Goal: Information Seeking & Learning: Learn about a topic

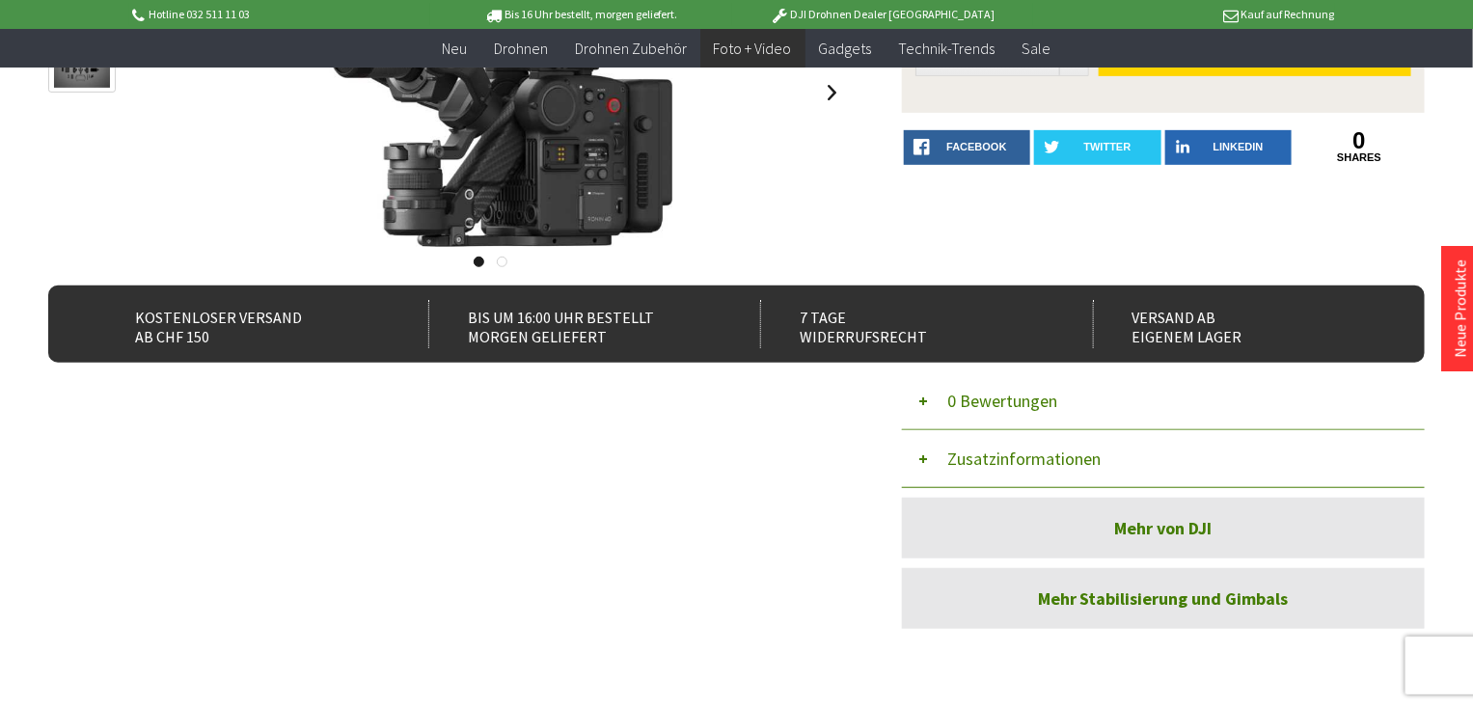
scroll to position [937, 0]
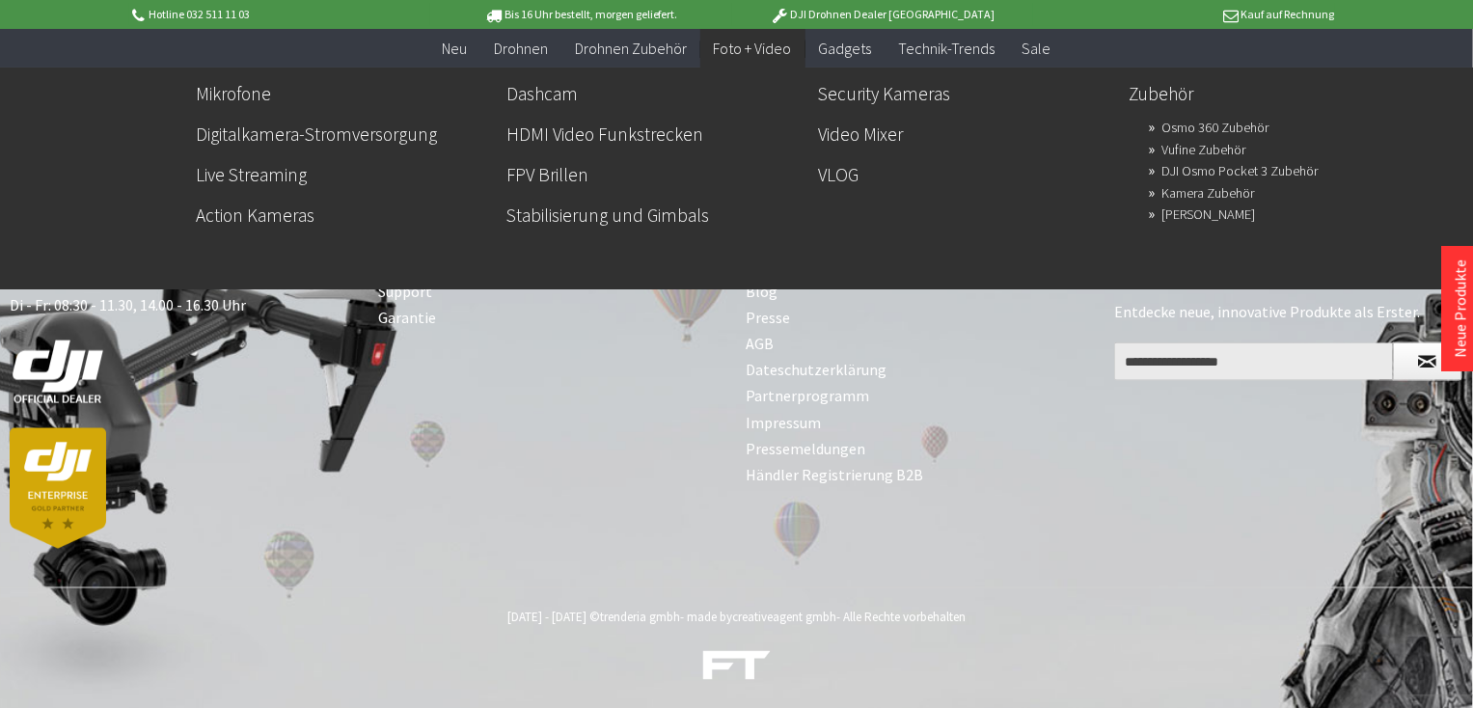
click at [738, 43] on span "Foto + Video" at bounding box center [753, 48] width 78 height 19
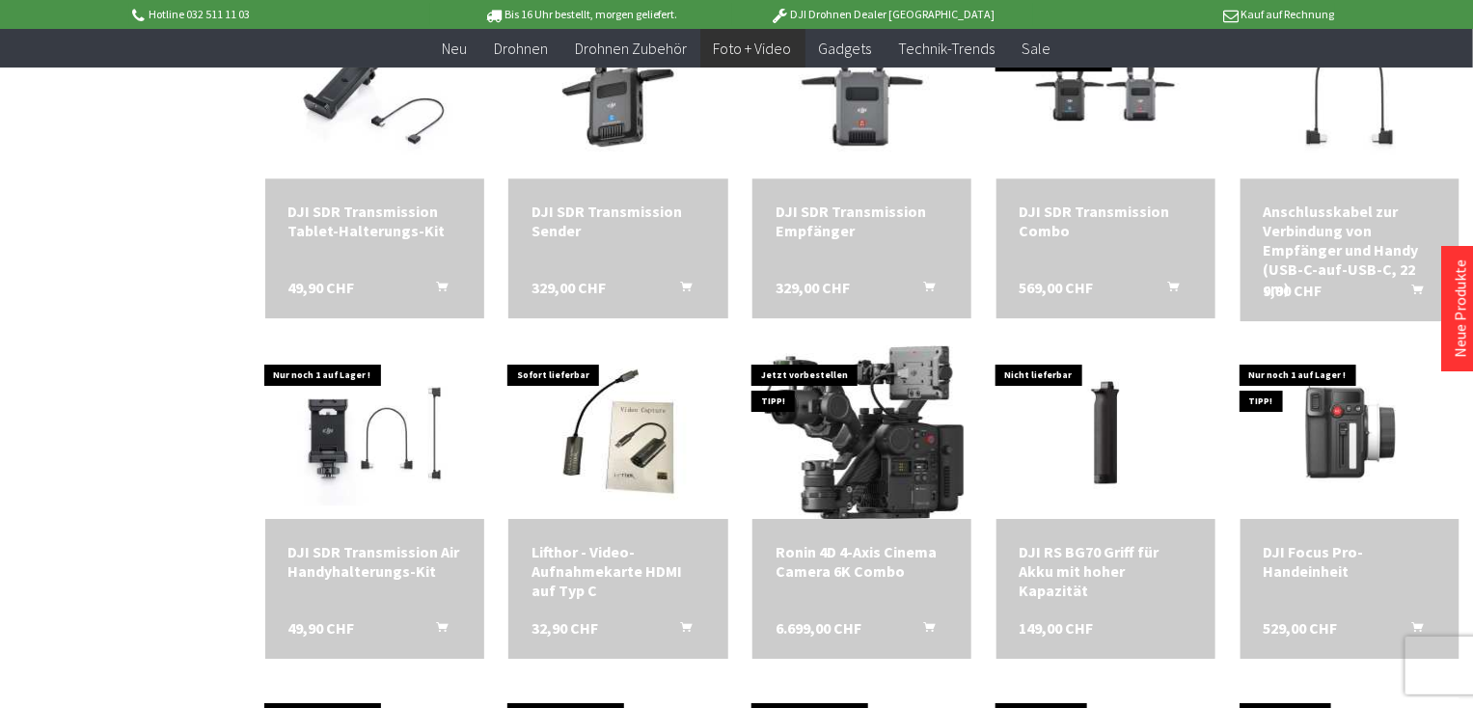
scroll to position [2452, 0]
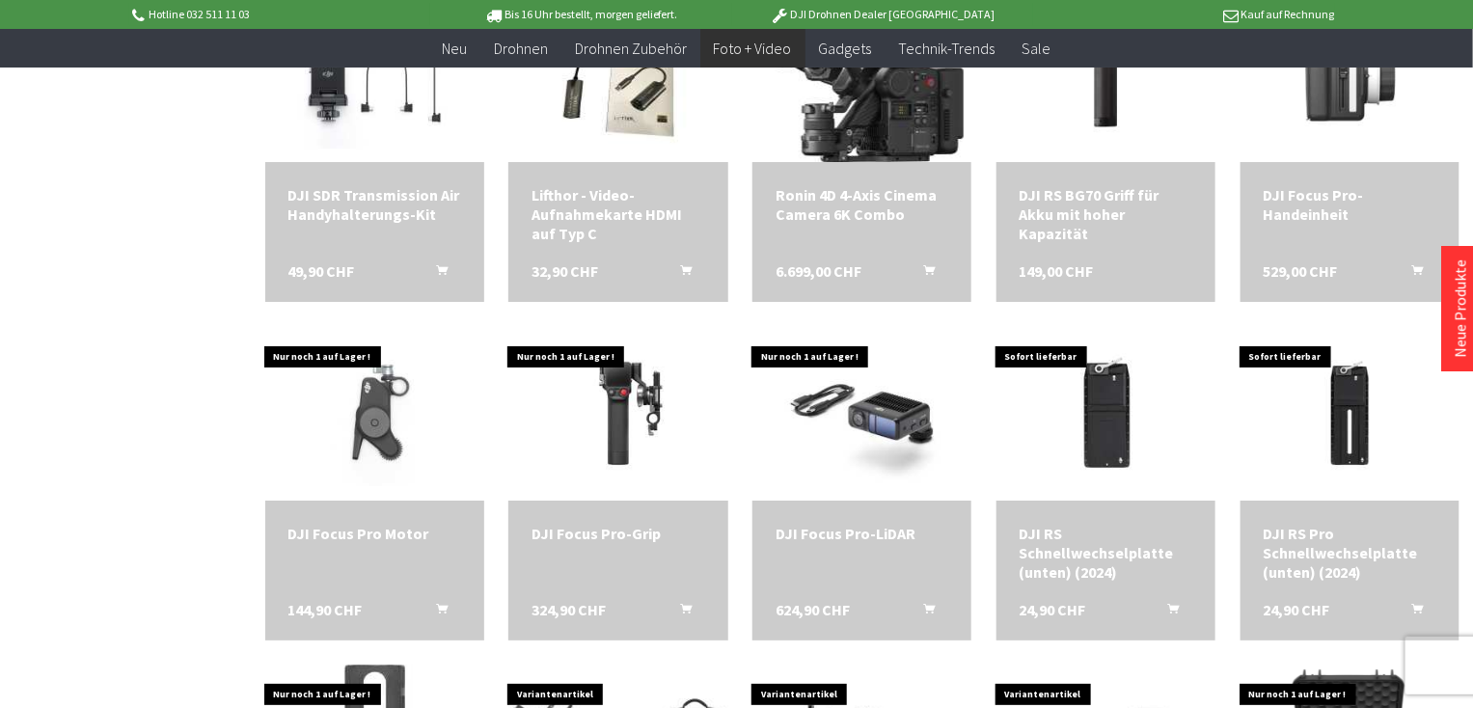
scroll to position [2809, 0]
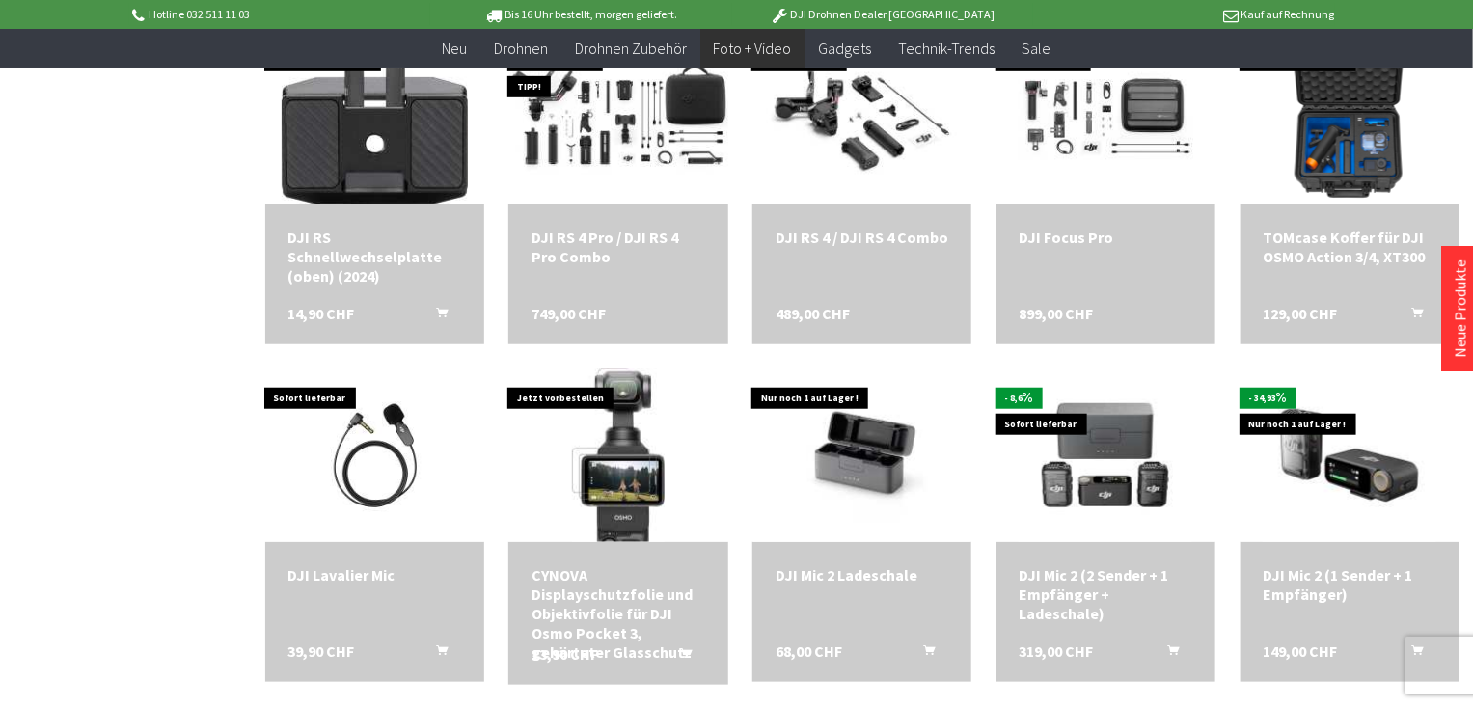
scroll to position [3485, 0]
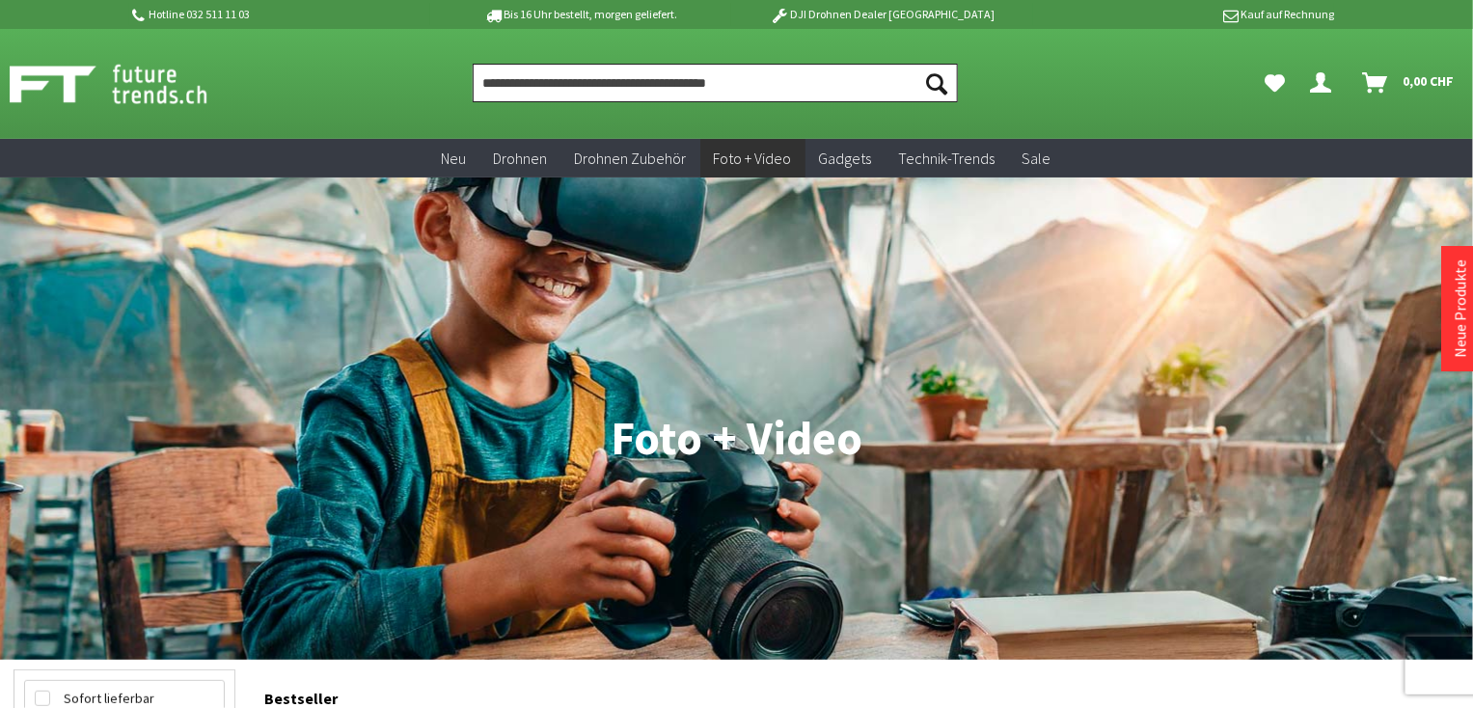
click at [480, 83] on input "Produkt, Marke, Kategorie, EAN, Artikelnummer…" at bounding box center [715, 83] width 484 height 39
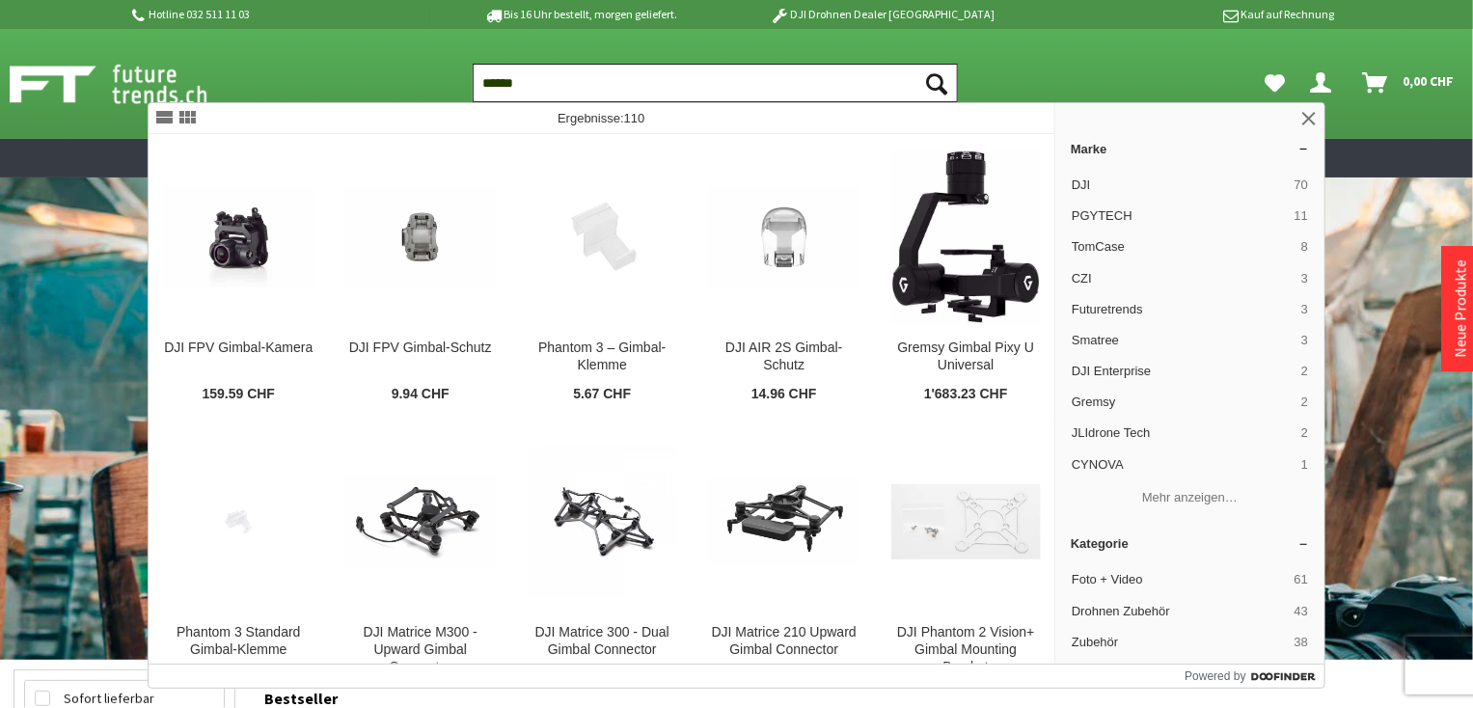
type input "******"
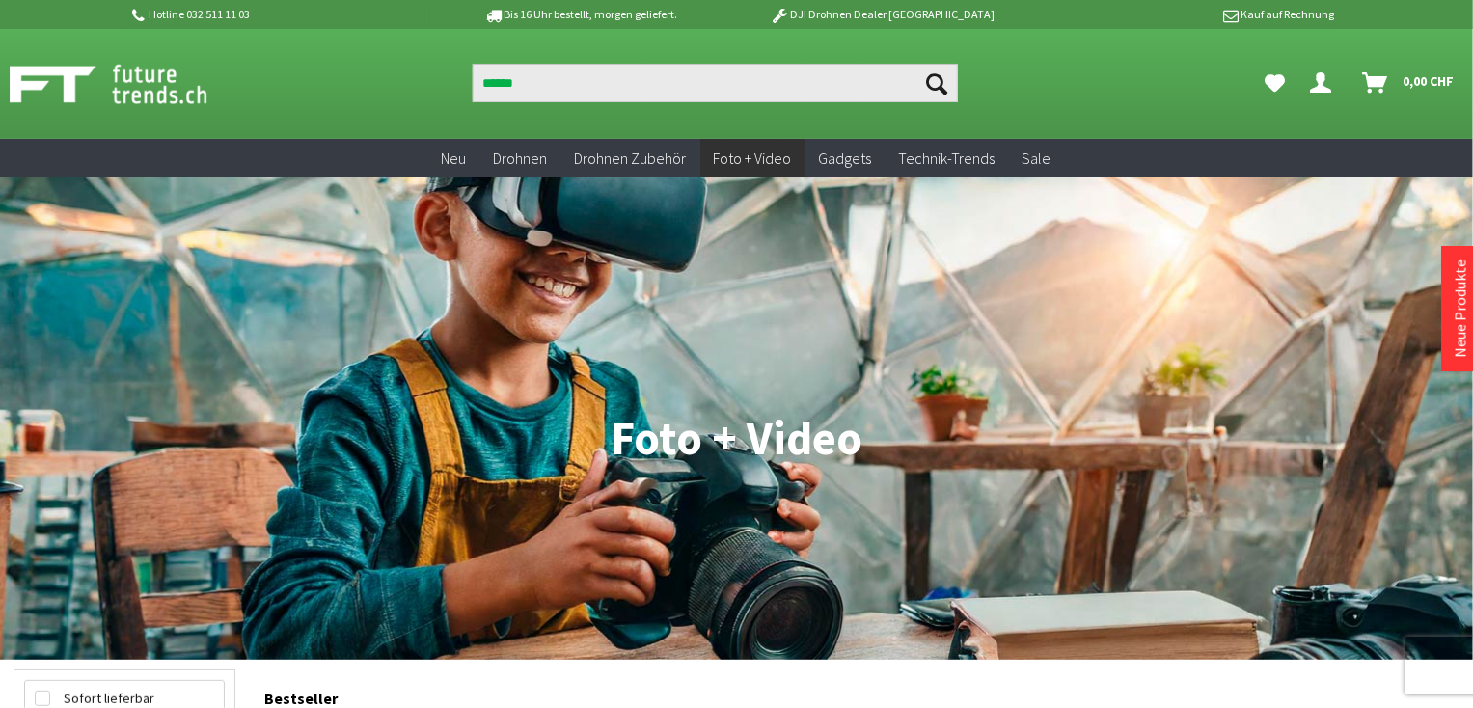
click at [934, 76] on icon "Suchen" at bounding box center [937, 83] width 21 height 21
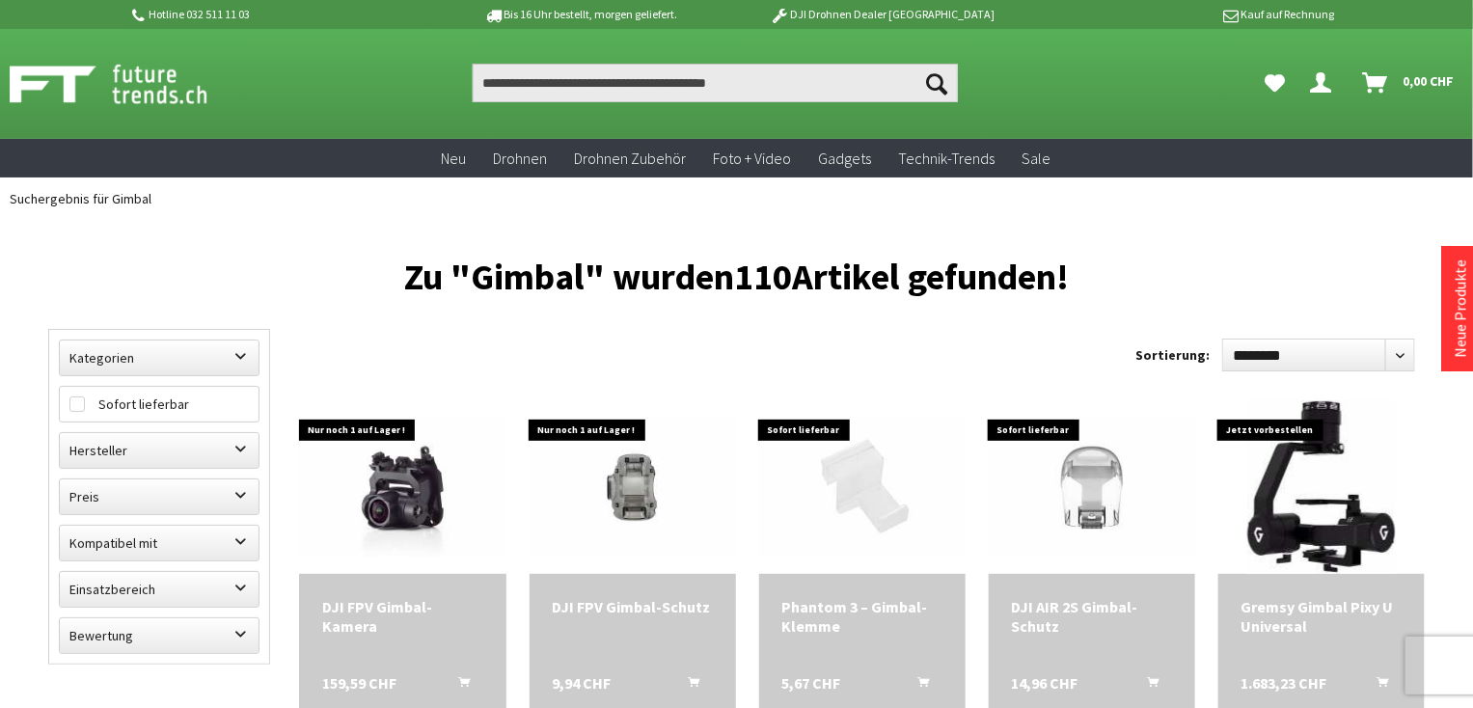
drag, startPoint x: 0, startPoint y: 0, endPoint x: 1321, endPoint y: 231, distance: 1341.5
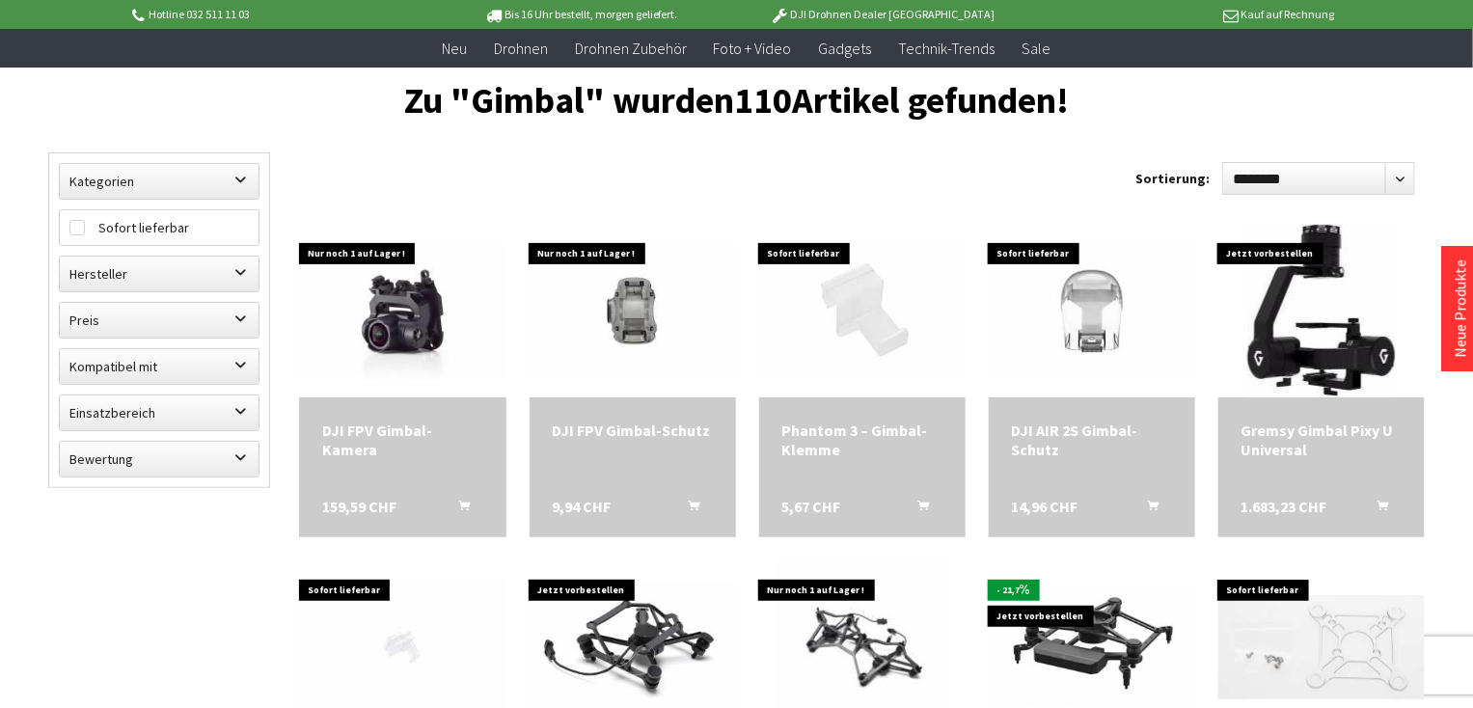
scroll to position [228, 0]
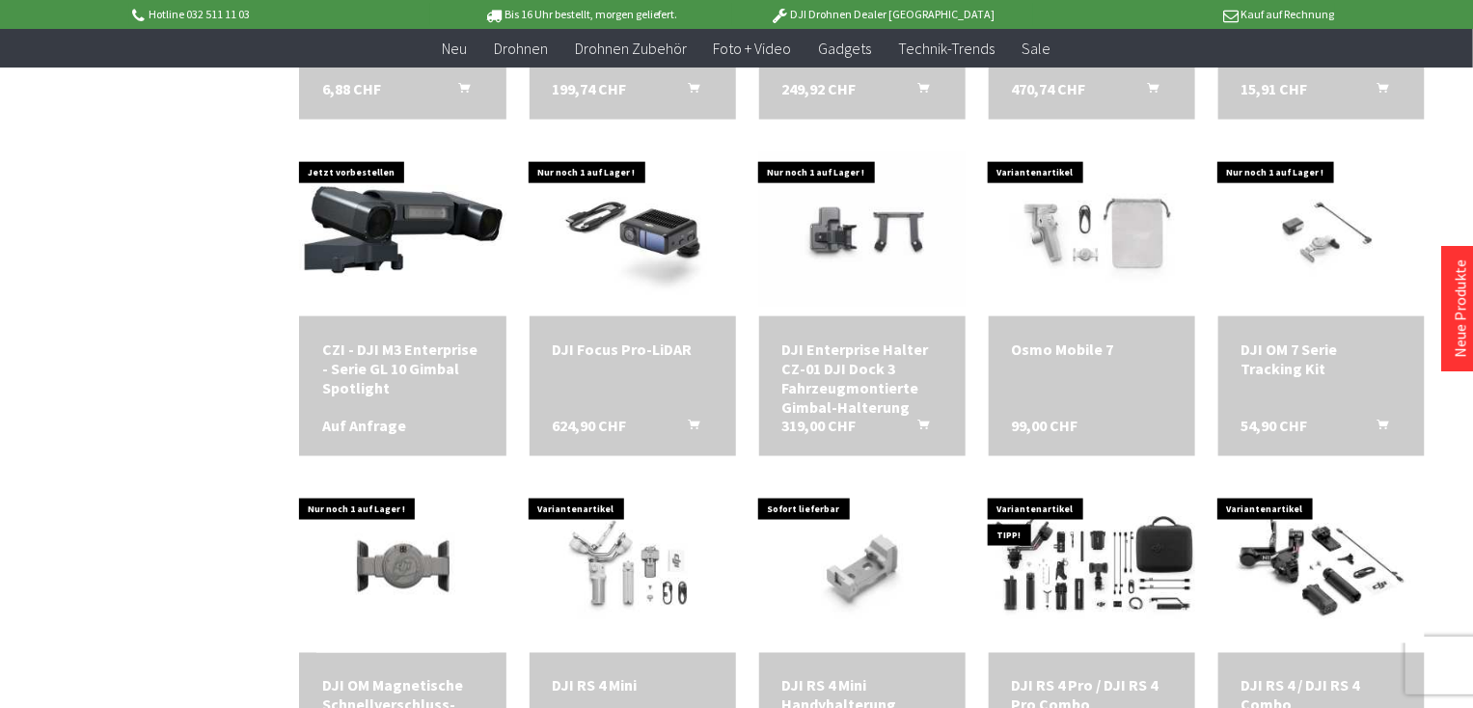
scroll to position [923, 0]
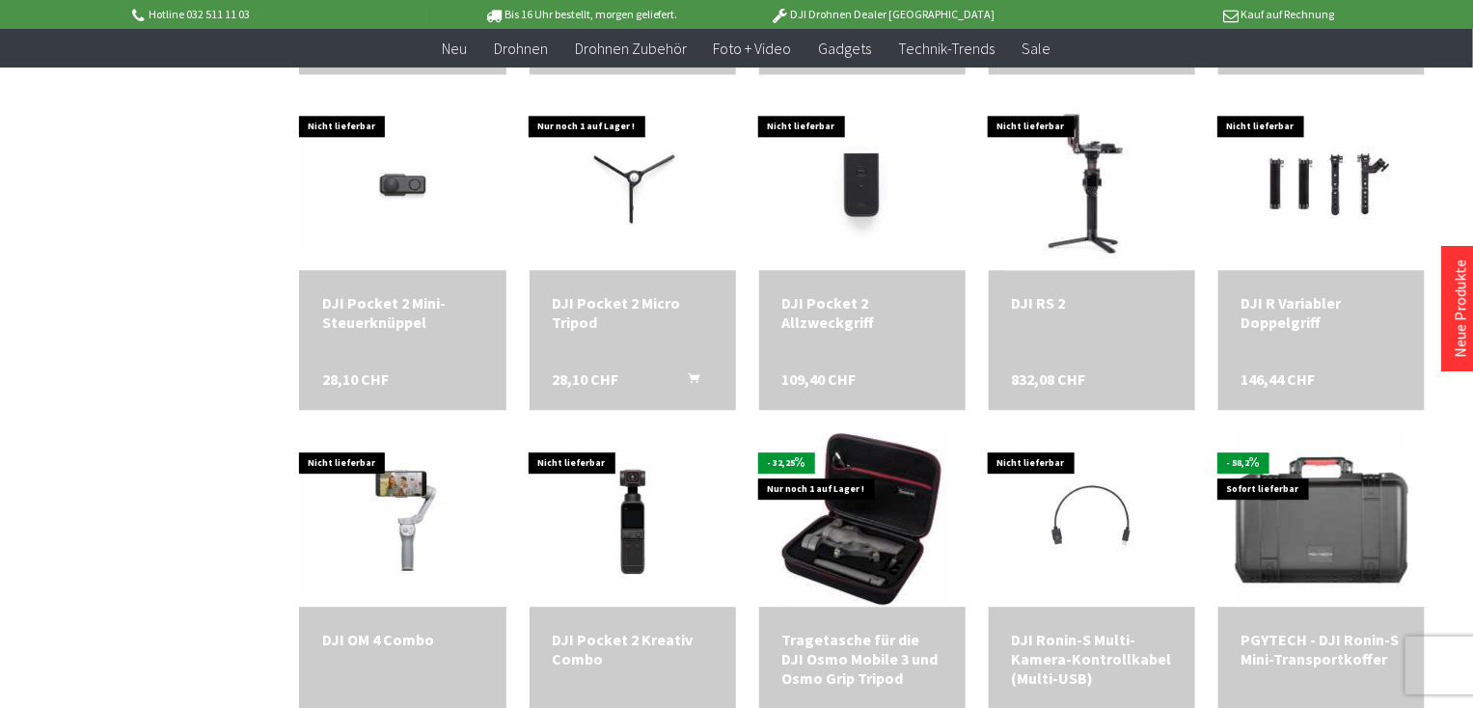
scroll to position [1952, 0]
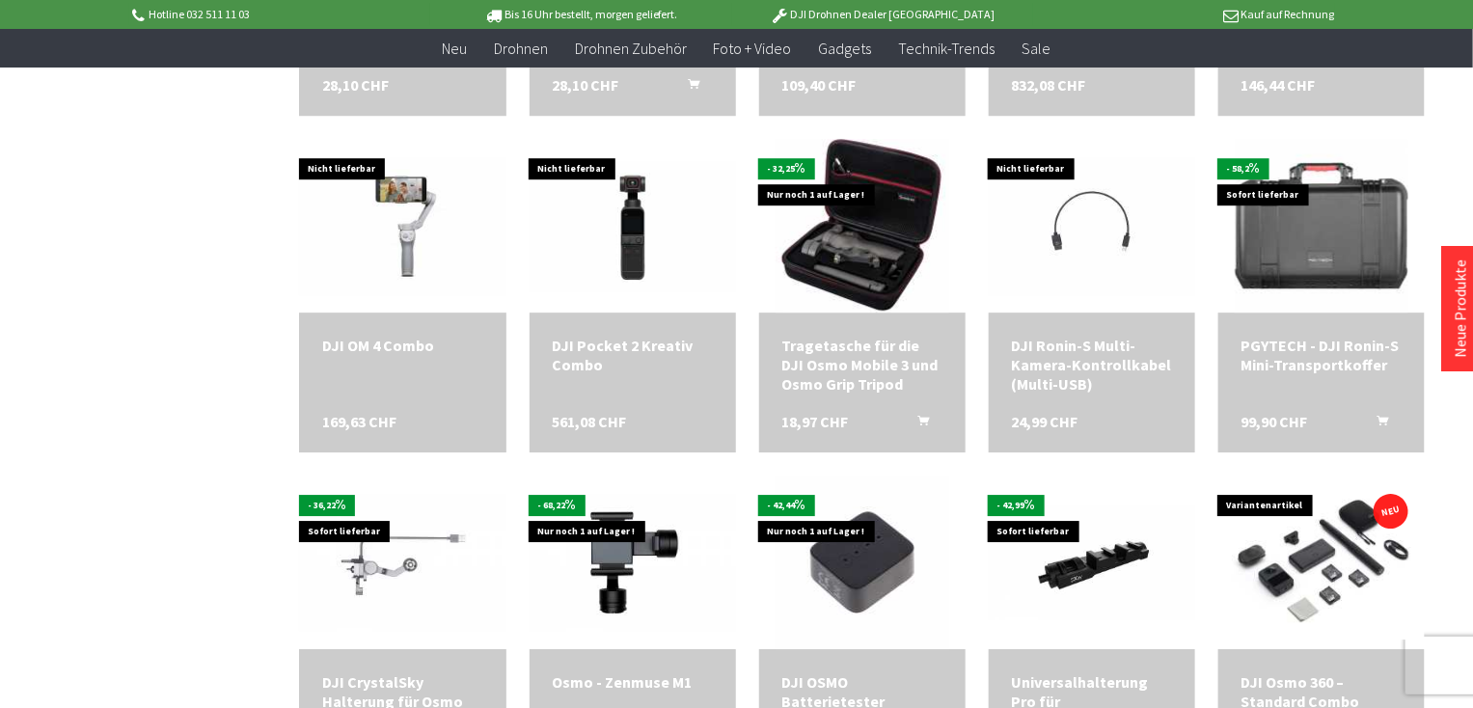
scroll to position [2292, 0]
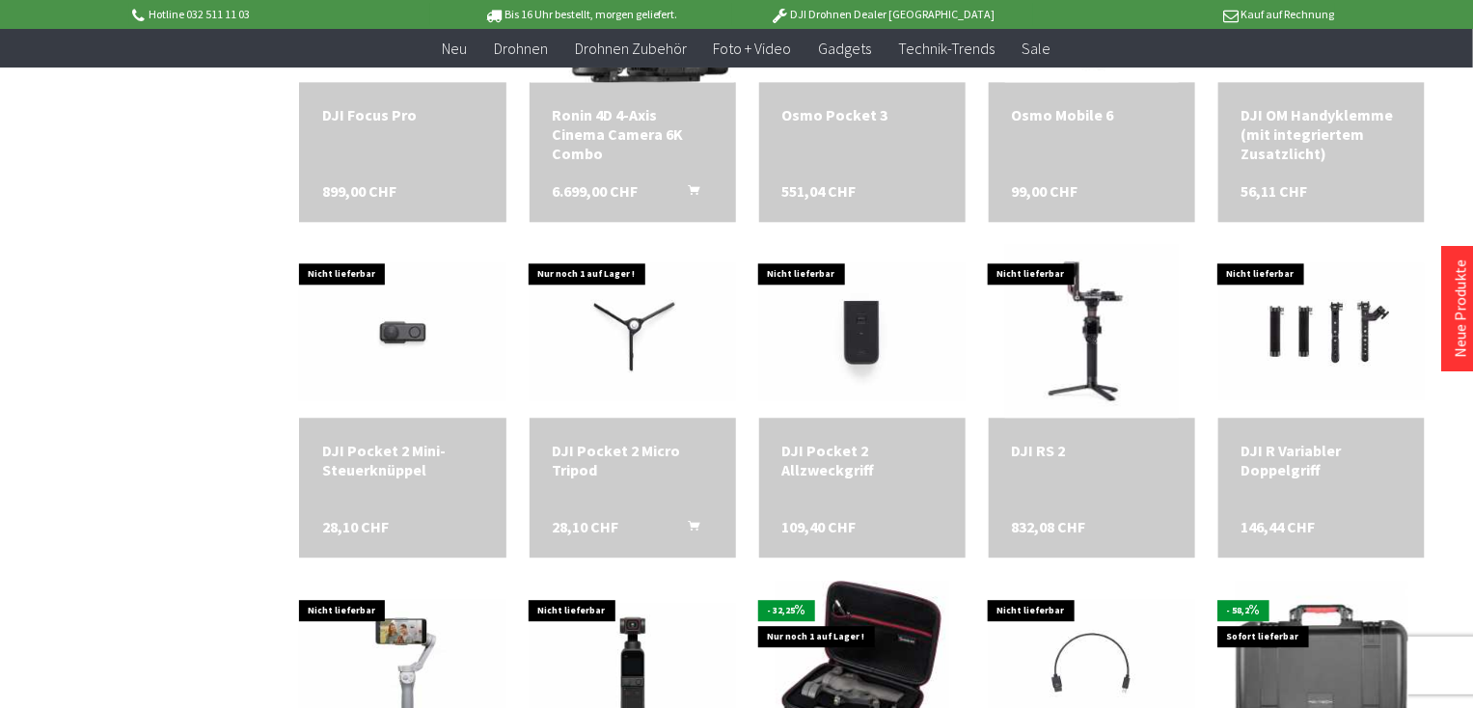
scroll to position [1860, 0]
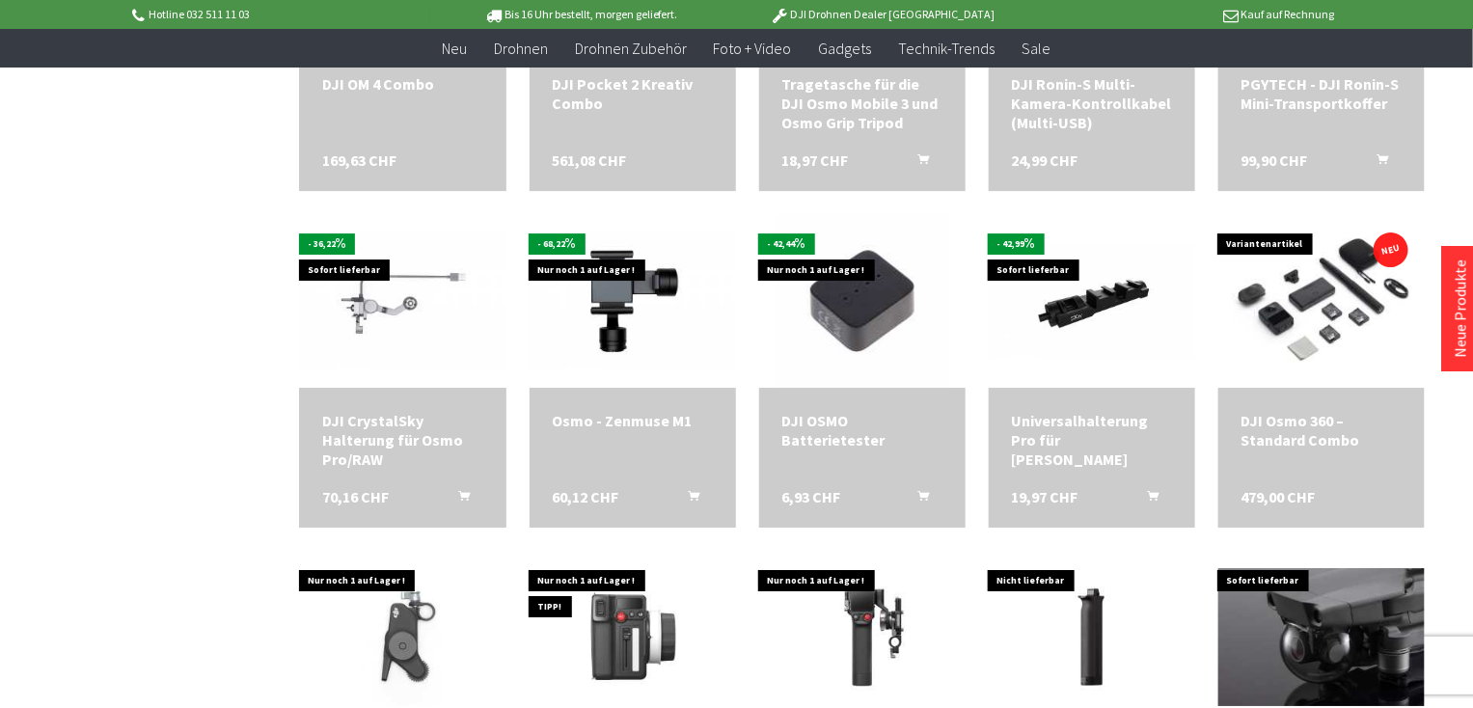
scroll to position [2518, 0]
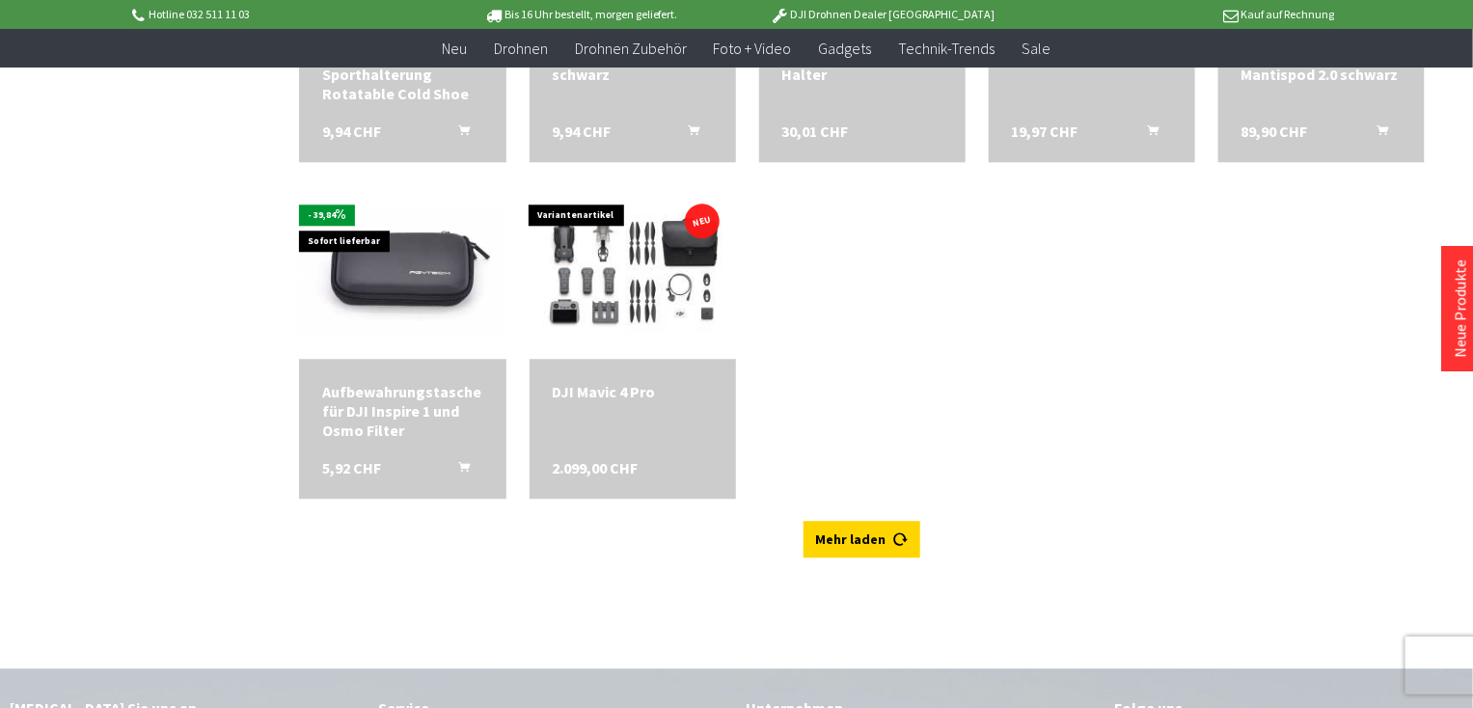
scroll to position [4914, 0]
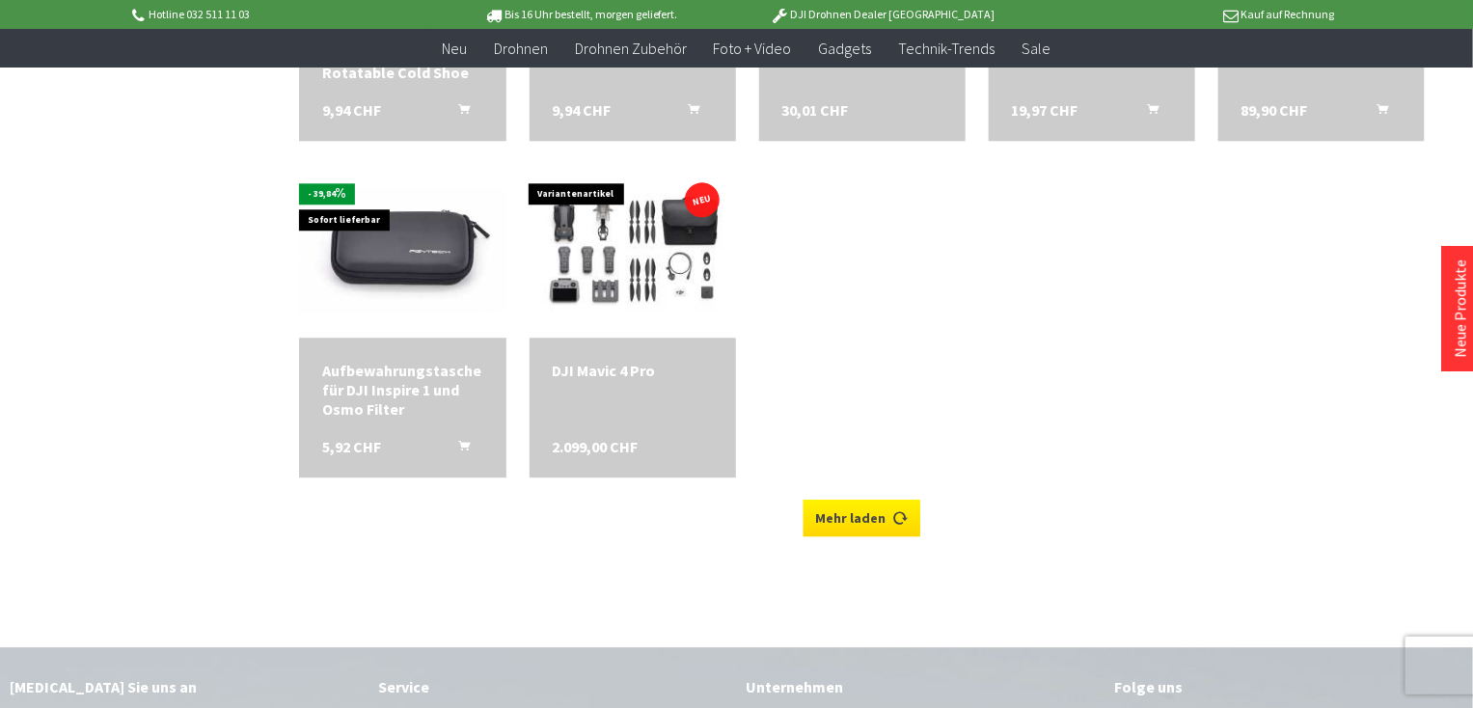
click at [889, 510] on link "Mehr laden" at bounding box center [861, 518] width 117 height 37
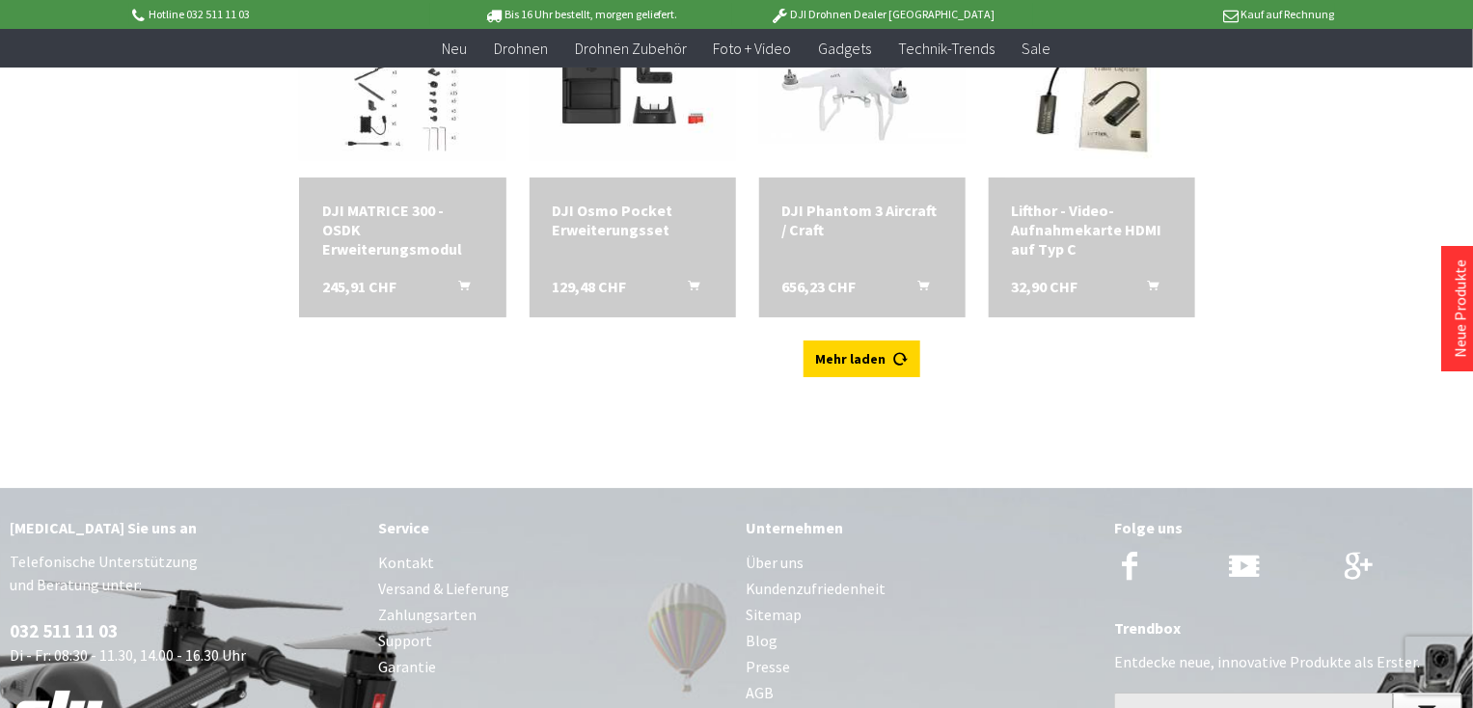
scroll to position [5731, 0]
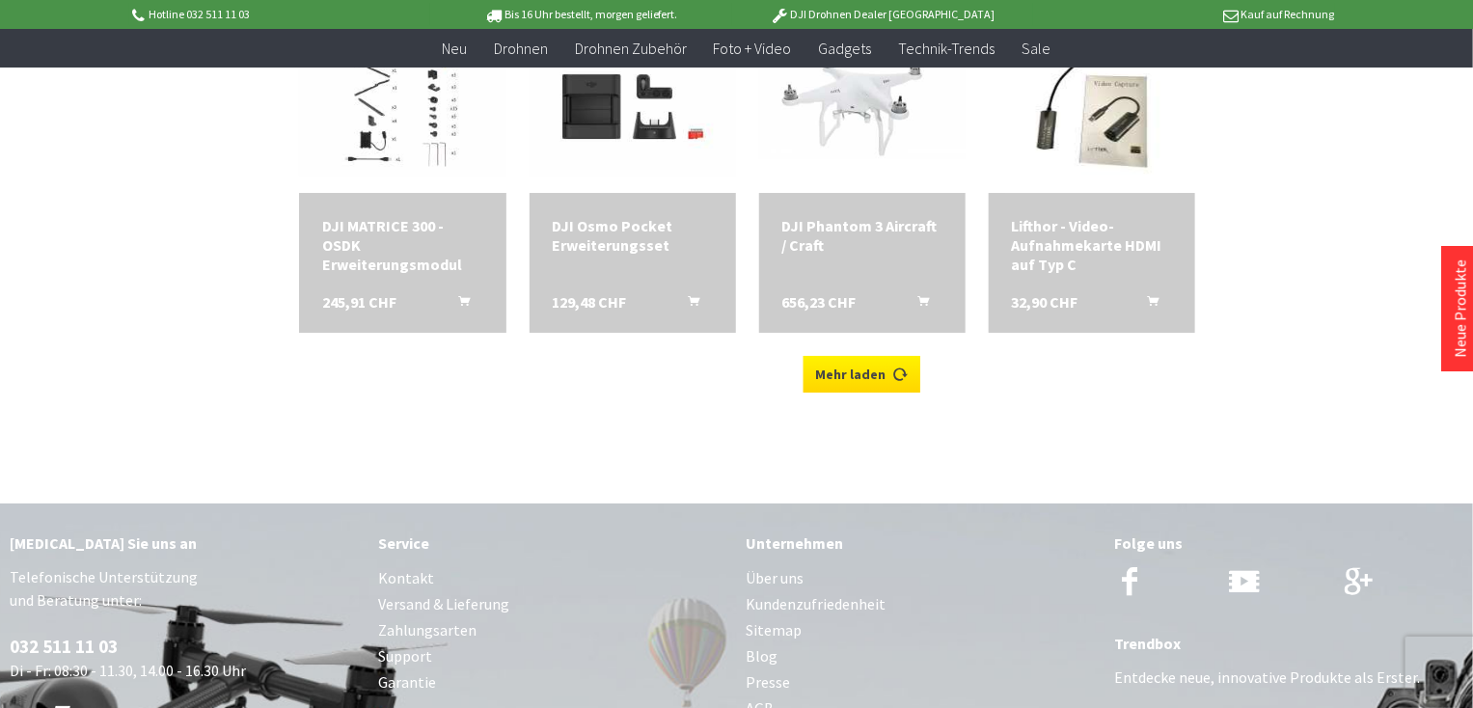
click at [853, 366] on link "Mehr laden" at bounding box center [861, 374] width 117 height 37
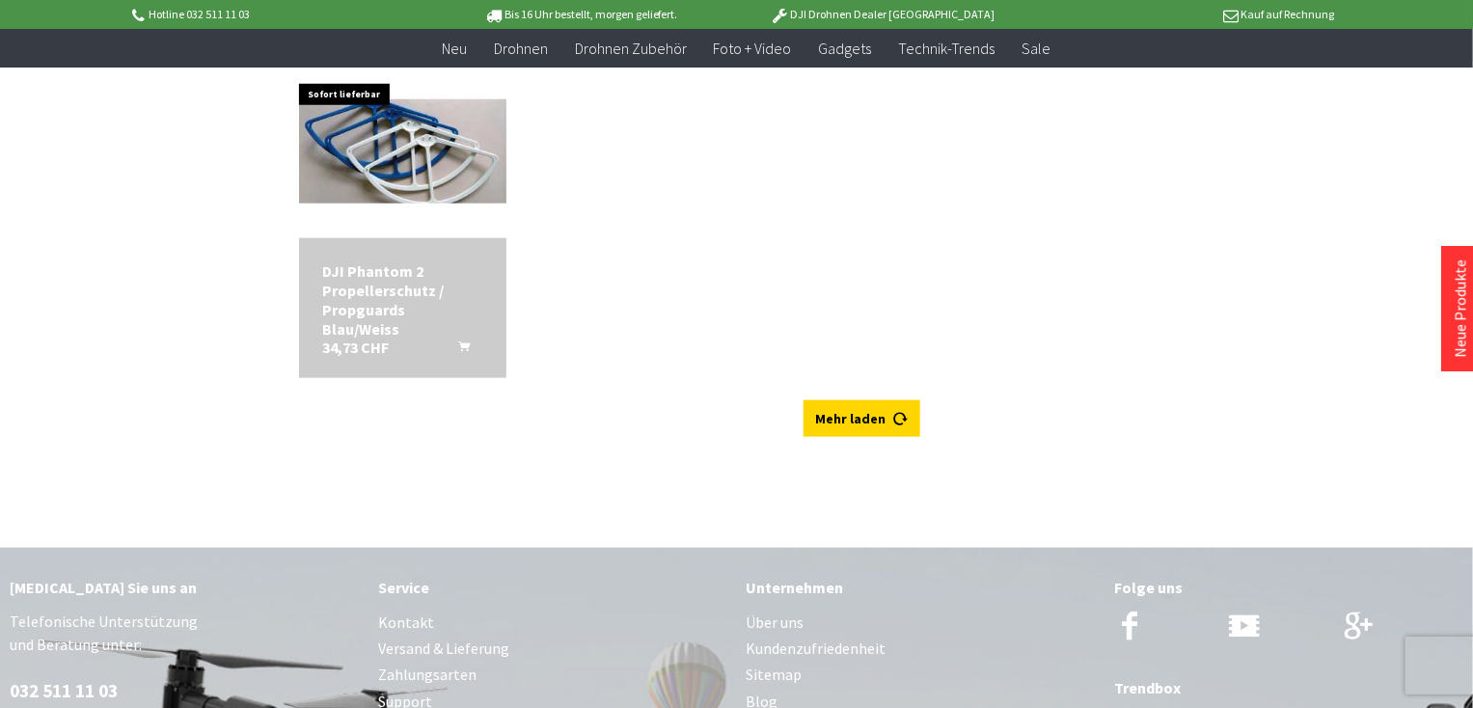
scroll to position [6707, 0]
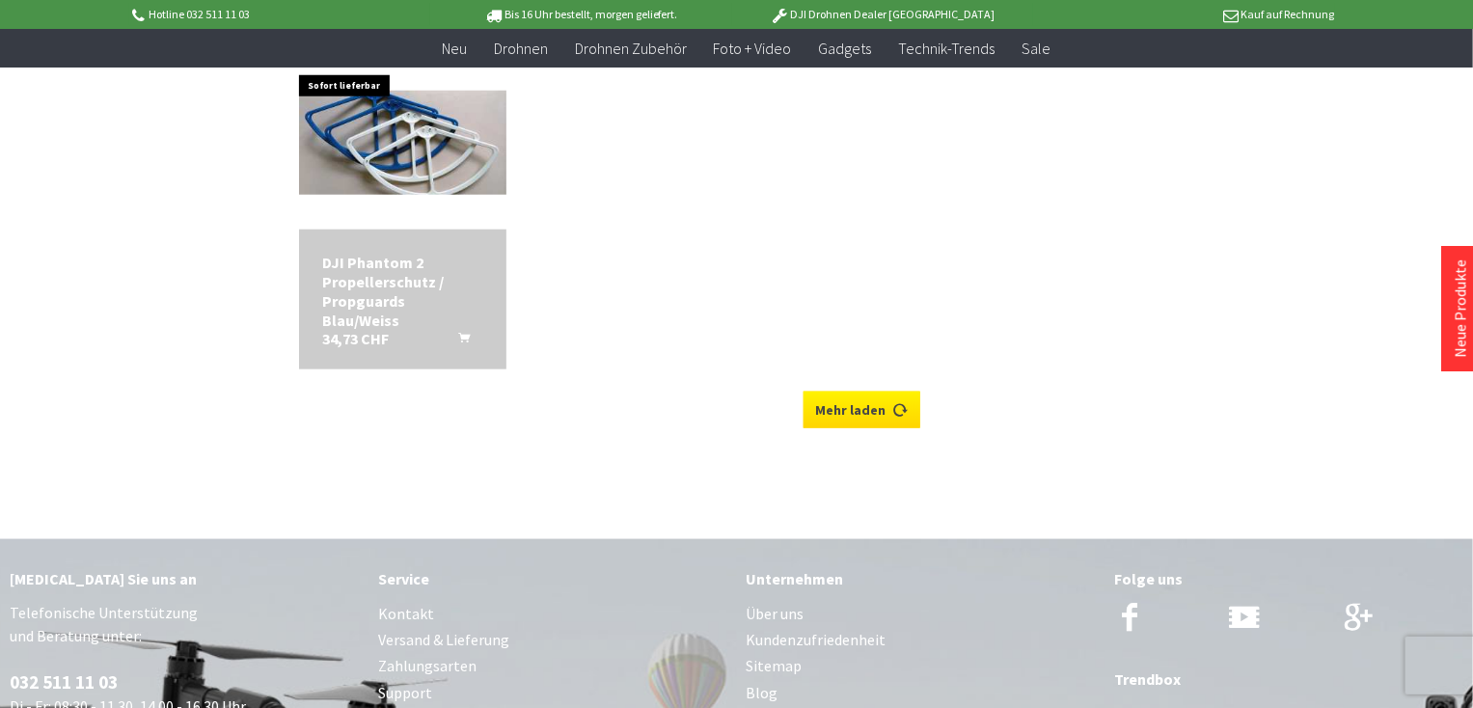
click at [874, 402] on link "Mehr laden" at bounding box center [861, 410] width 117 height 37
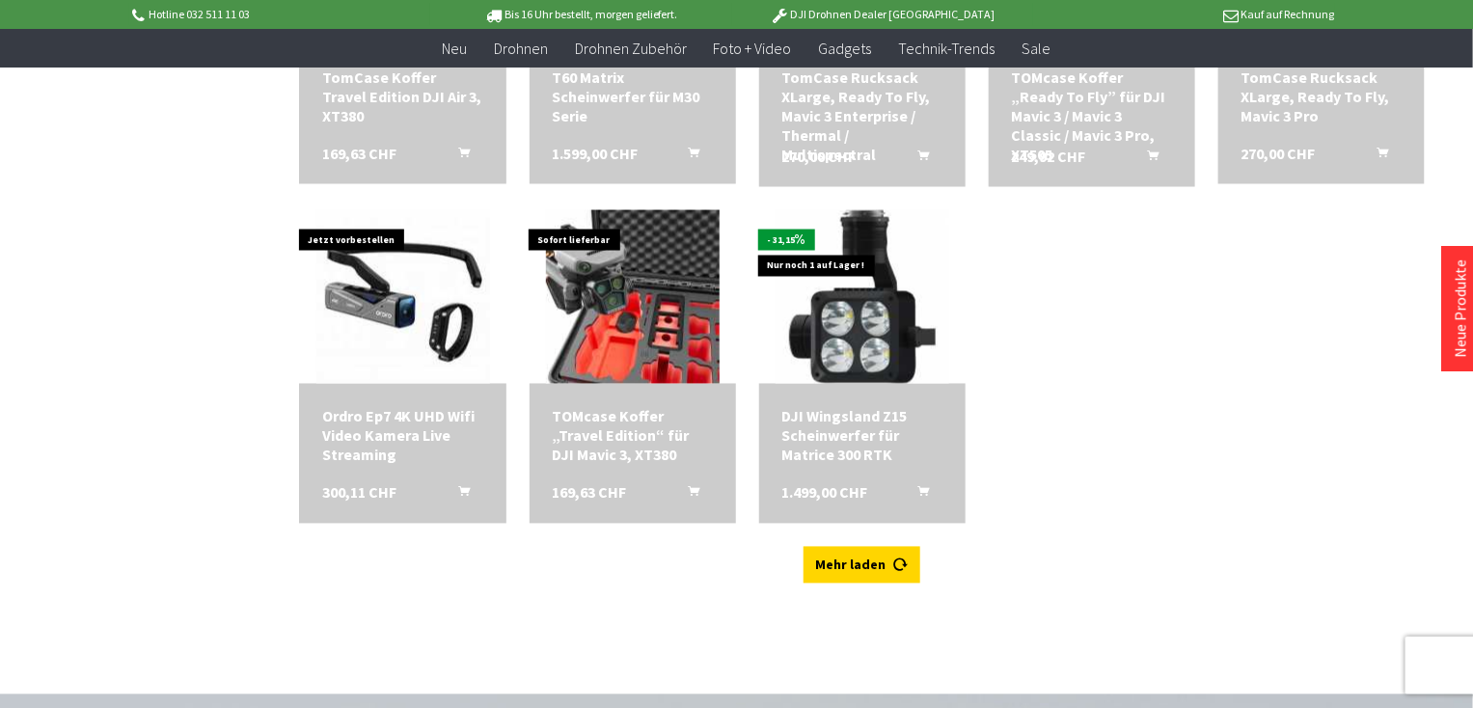
scroll to position [7258, 0]
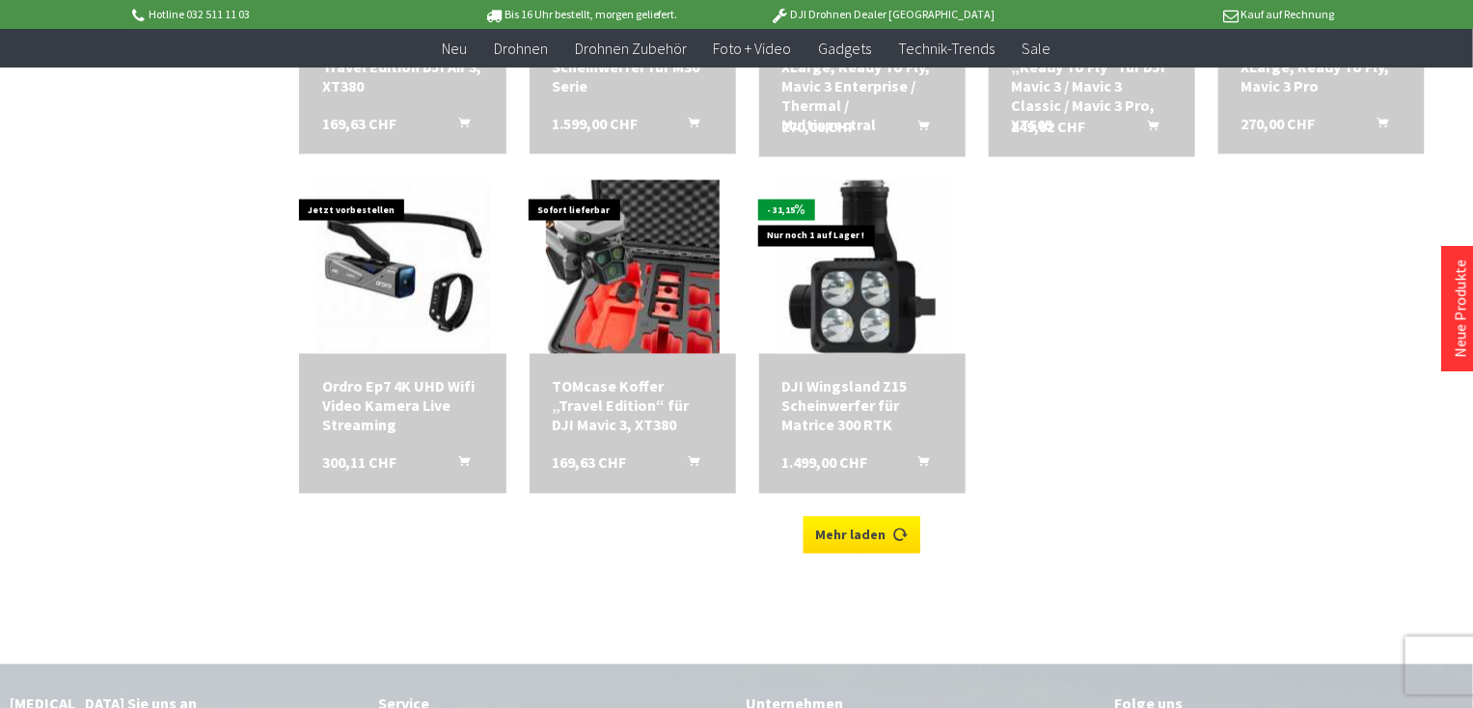
click at [858, 528] on link "Mehr laden" at bounding box center [861, 535] width 117 height 37
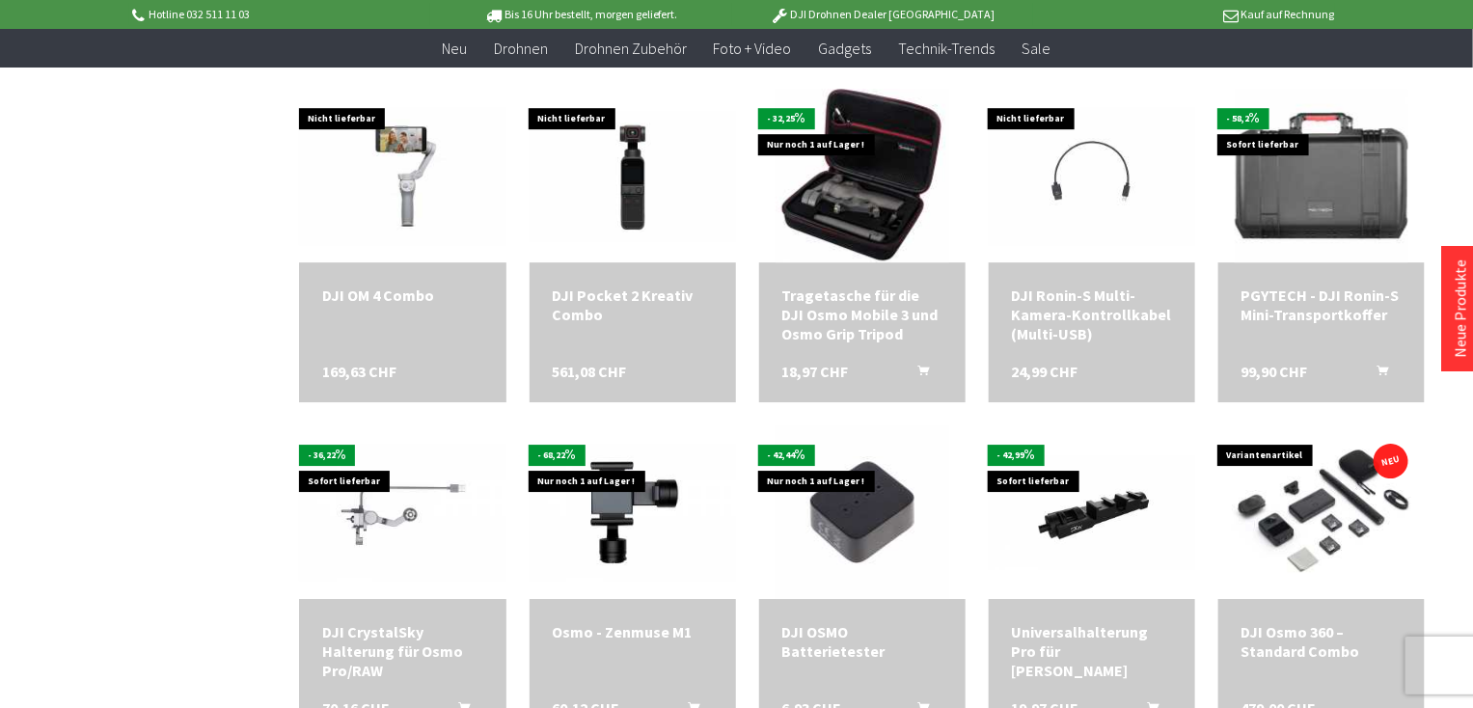
scroll to position [1692, 0]
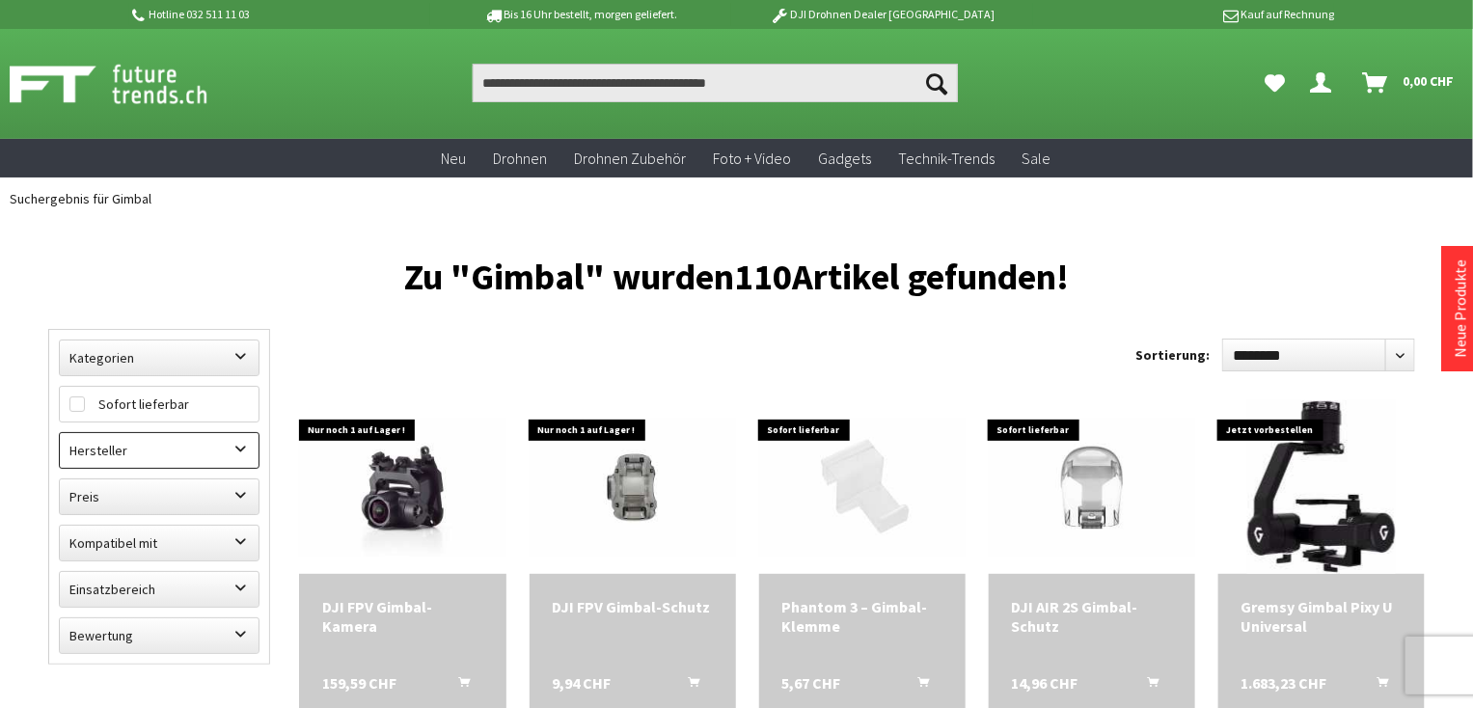
click at [240, 443] on label "Hersteller" at bounding box center [159, 450] width 199 height 35
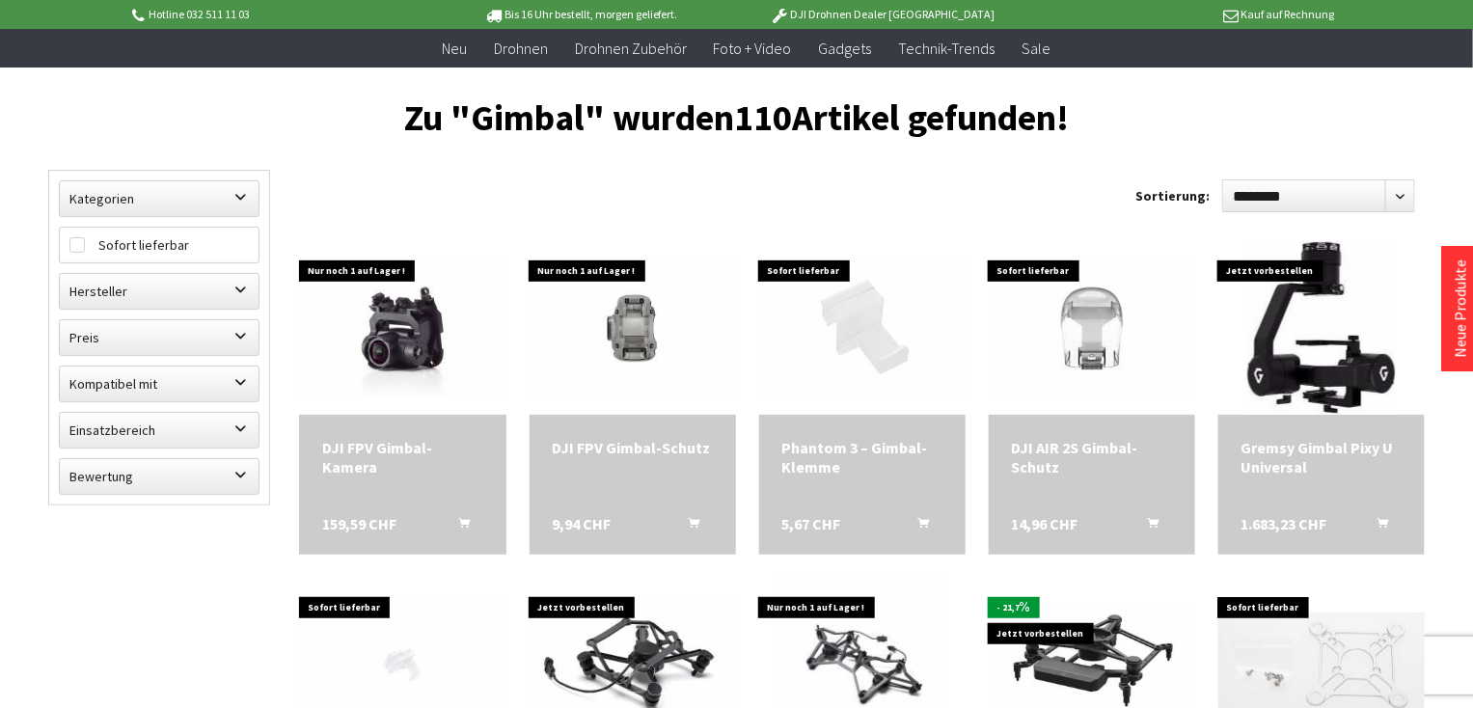
scroll to position [207, 0]
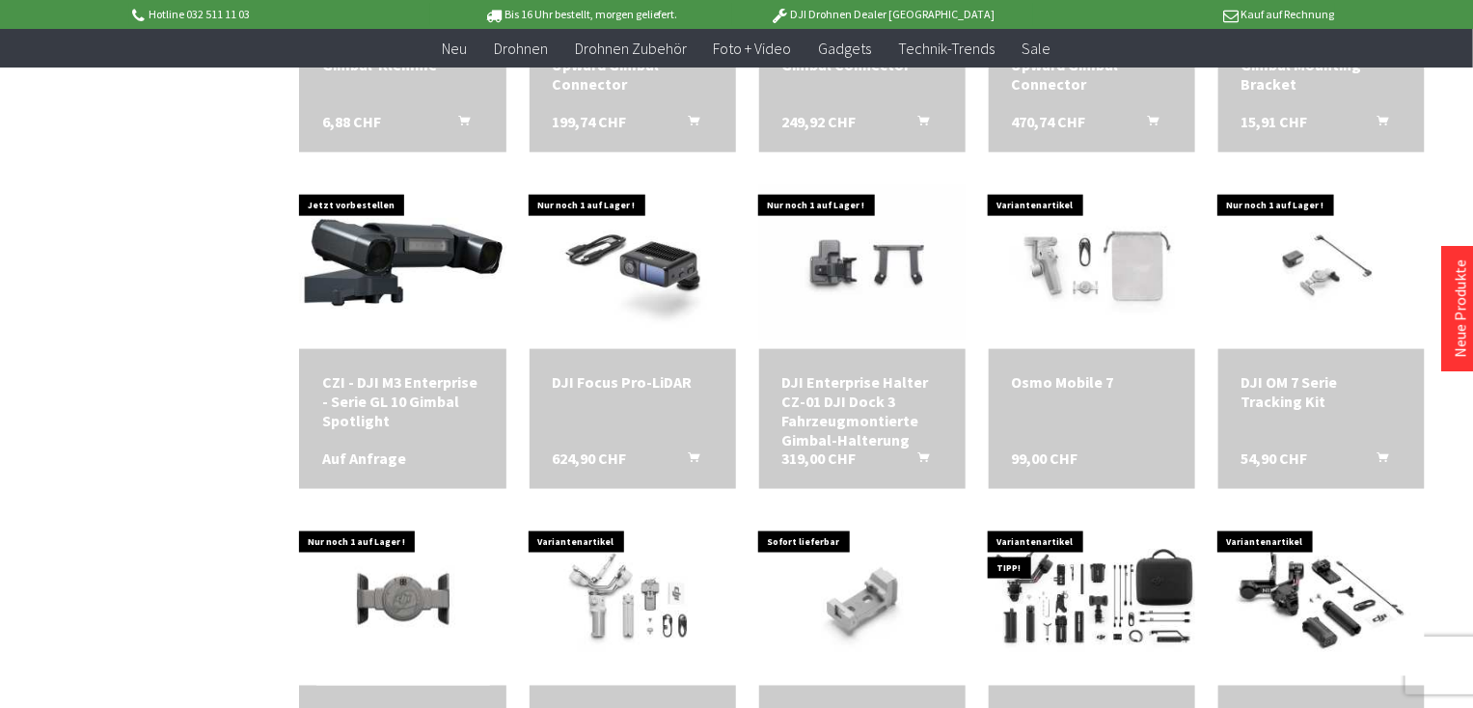
scroll to position [937, 0]
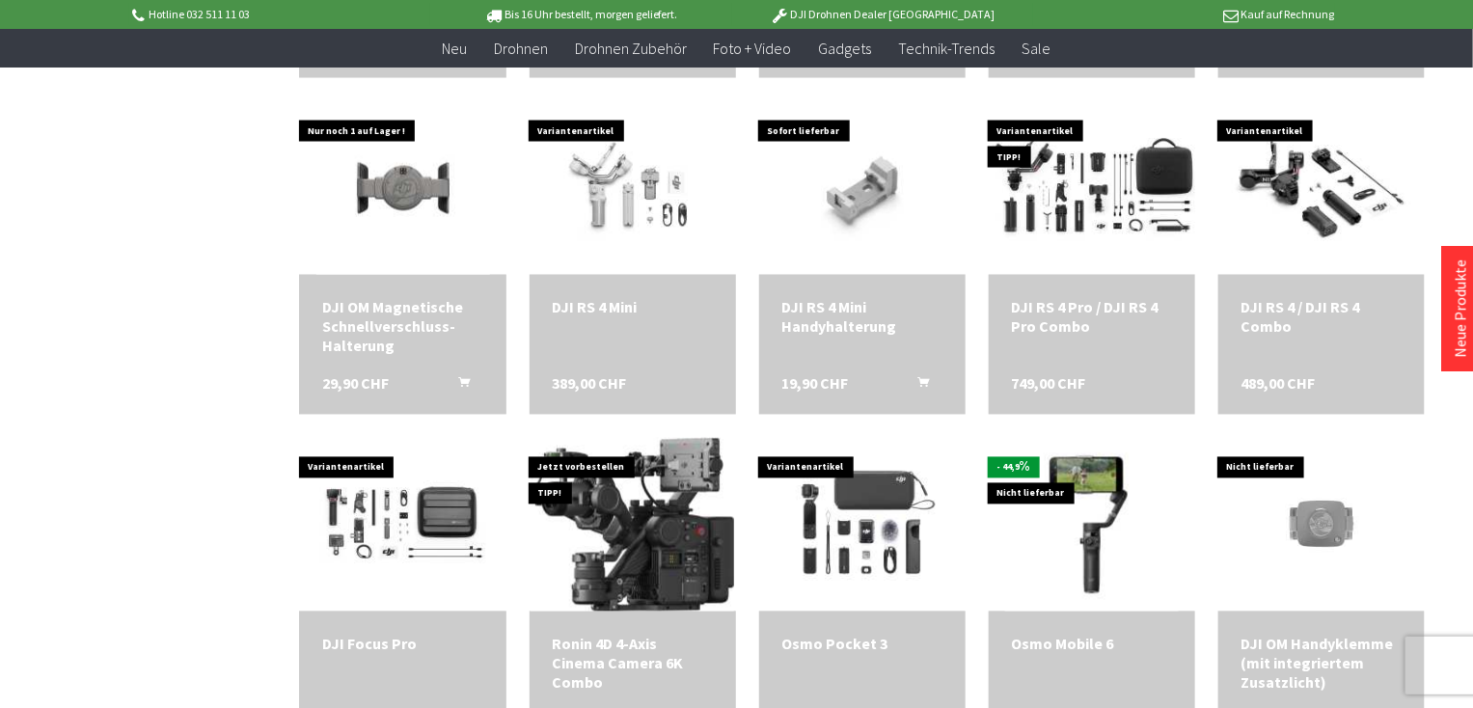
scroll to position [1291, 0]
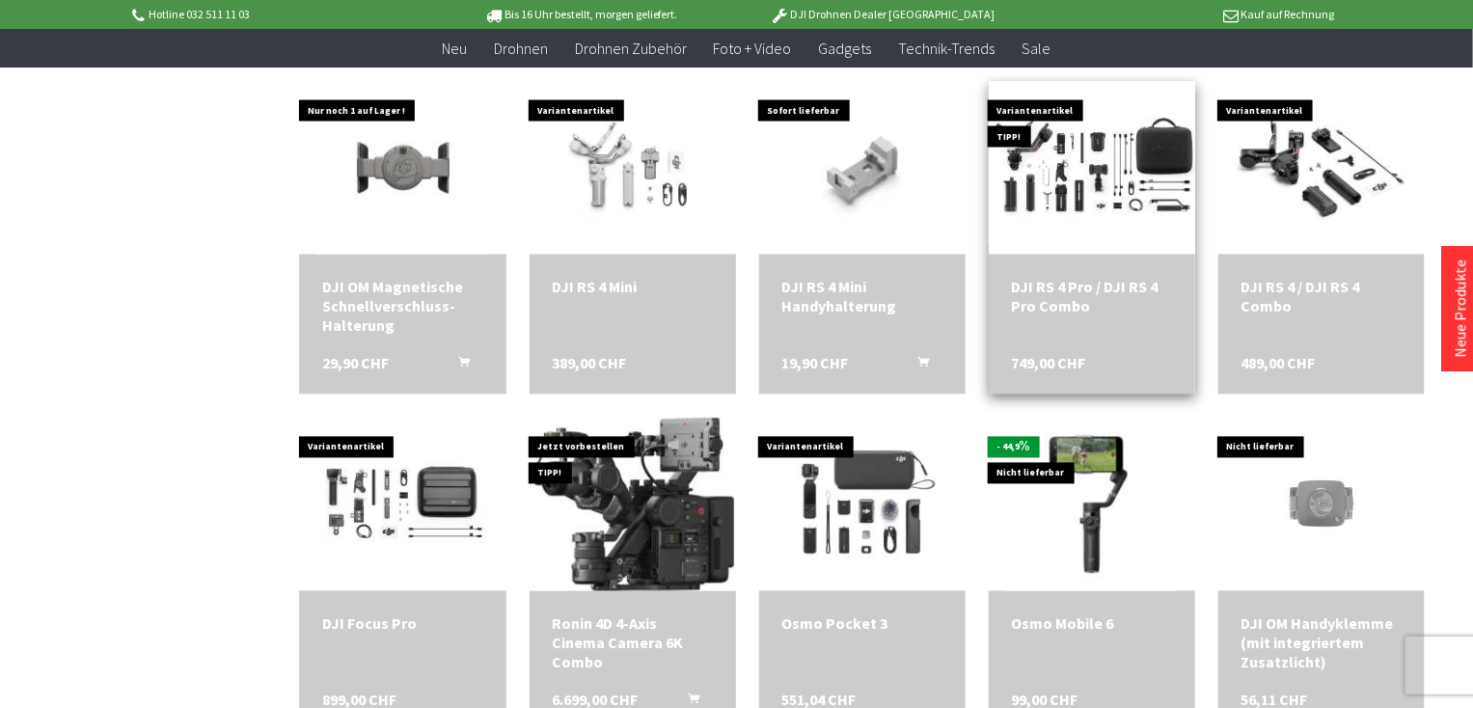
click at [1060, 286] on div "DJI RS 4 Pro / DJI RS 4 Pro Combo" at bounding box center [1092, 297] width 160 height 39
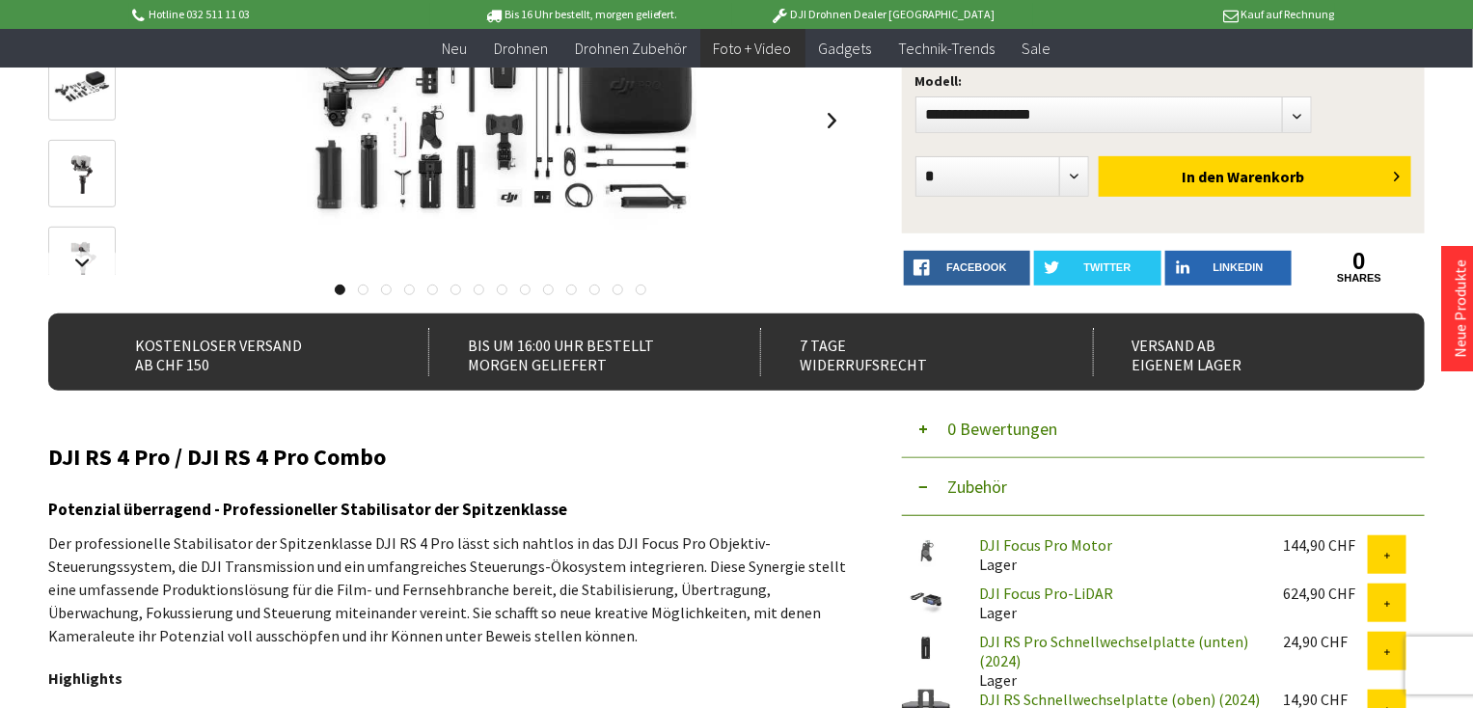
scroll to position [335, 0]
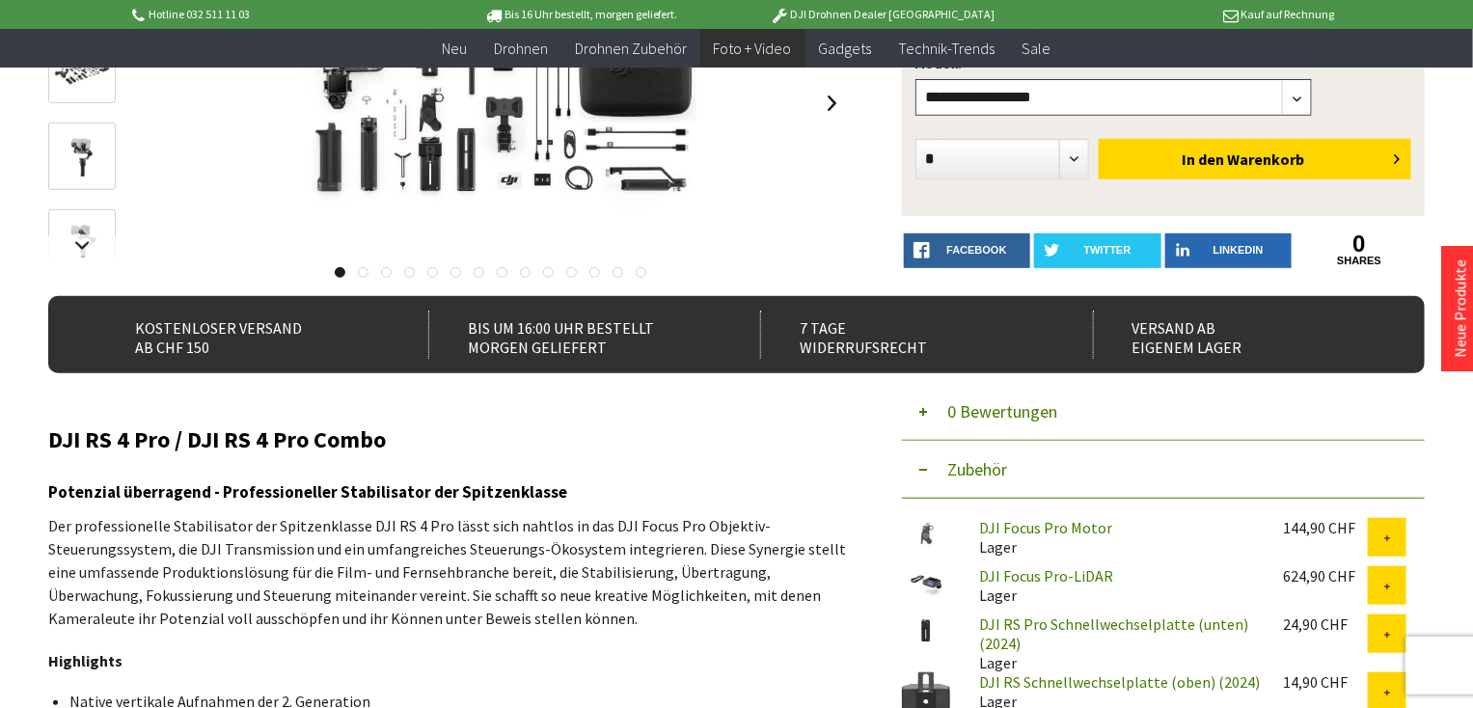
click at [1298, 90] on select"] "**********" at bounding box center [1113, 97] width 397 height 37
select select"] "***"
click at [915, 79] on select"] "**********" at bounding box center [1113, 97] width 397 height 37
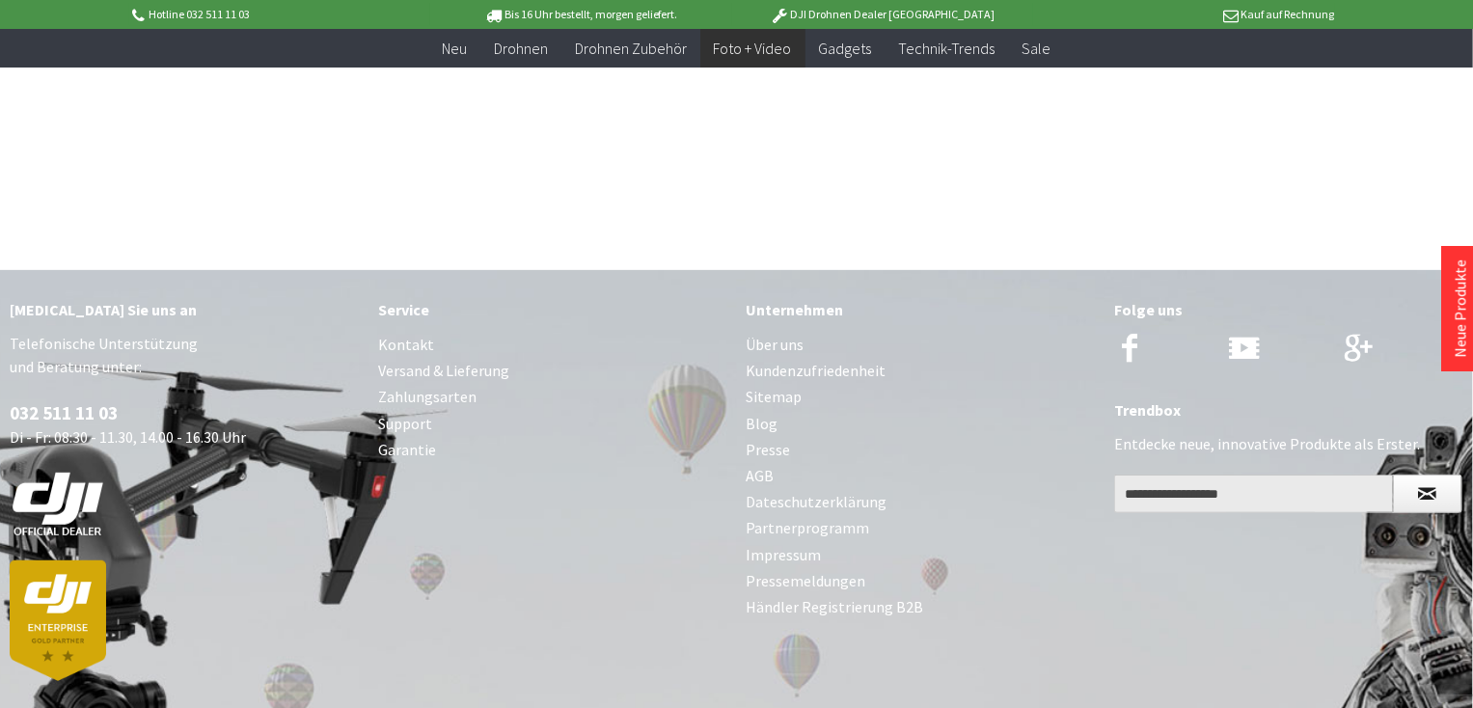
scroll to position [15158, 0]
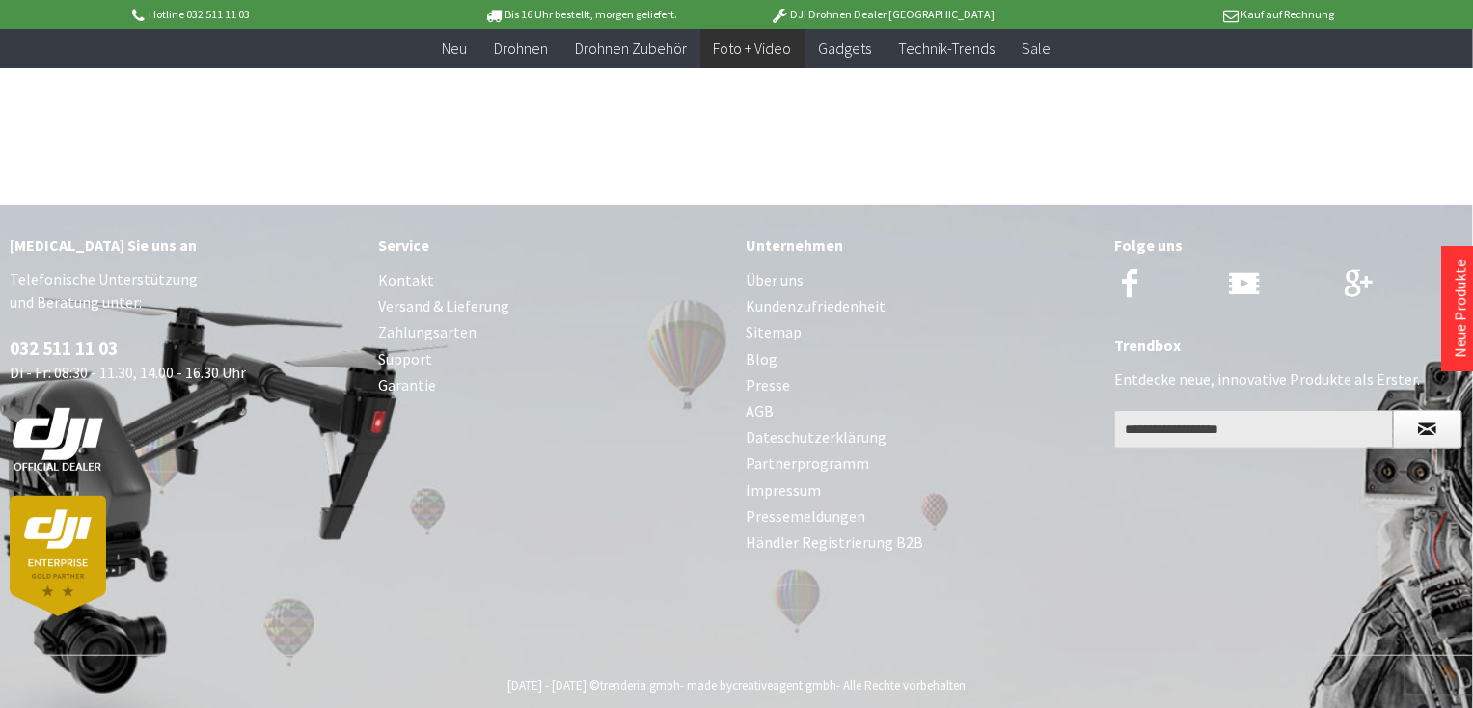
click at [404, 267] on link "Kontakt" at bounding box center [552, 280] width 349 height 26
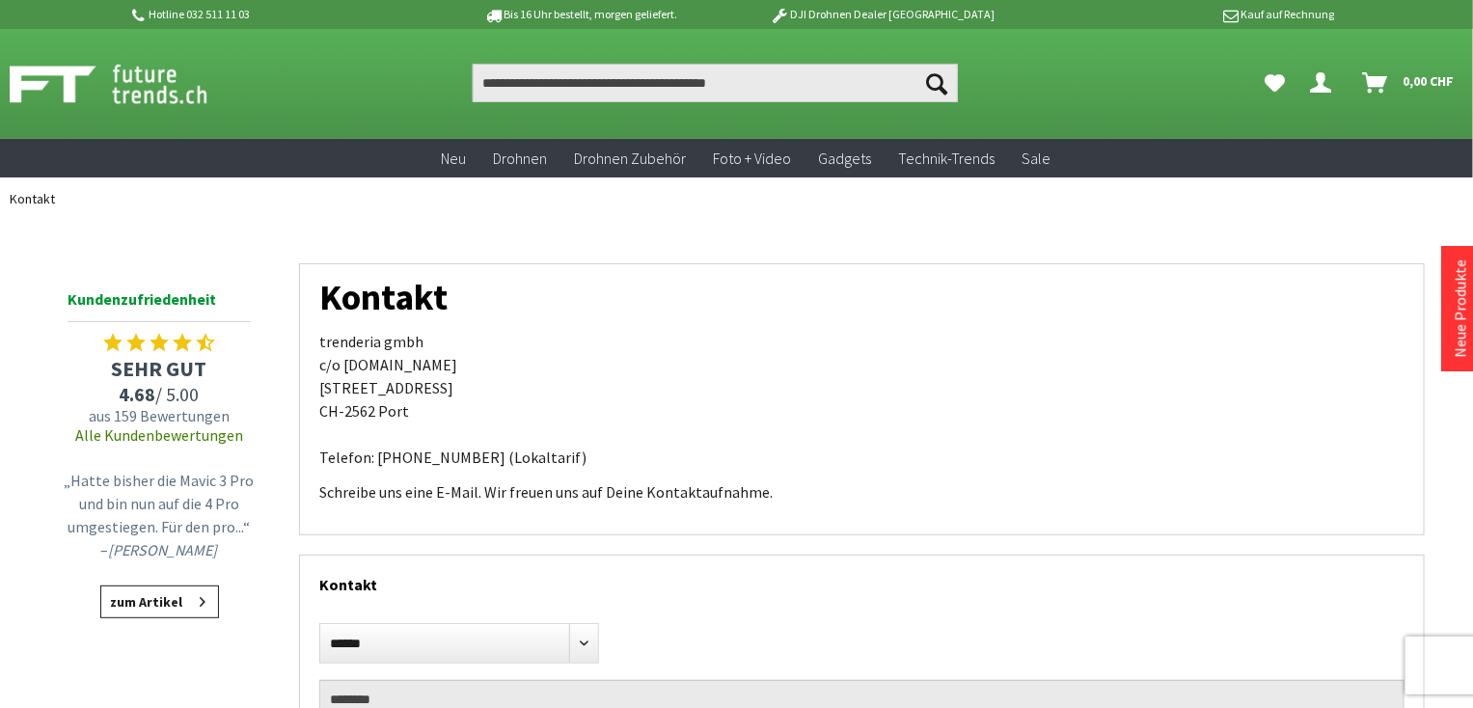
click at [160, 594] on link "zum Artikel" at bounding box center [159, 601] width 119 height 33
click at [482, 77] on input "Produkt, Marke, Kategorie, EAN, Artikelnummer…" at bounding box center [715, 83] width 484 height 39
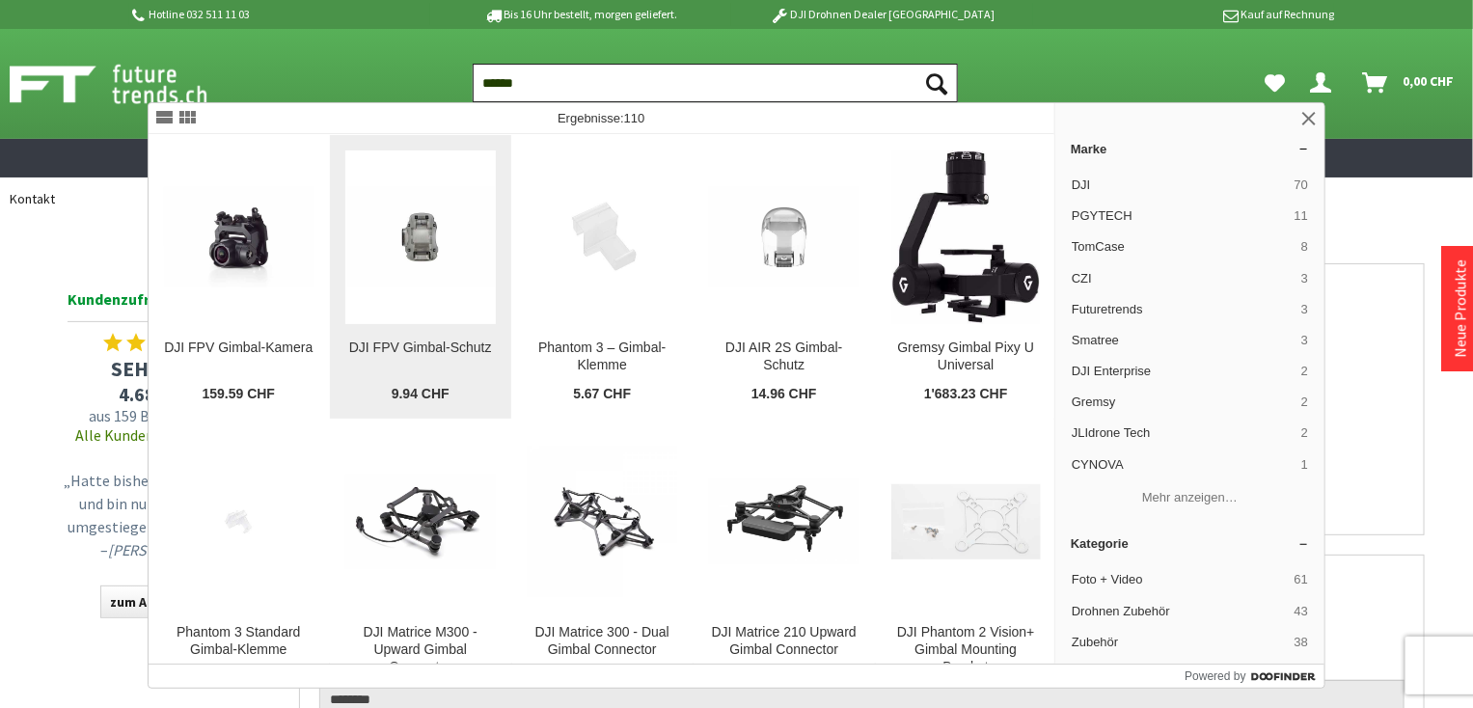
type input "******"
click at [350, 151] on figure at bounding box center [420, 237] width 150 height 174
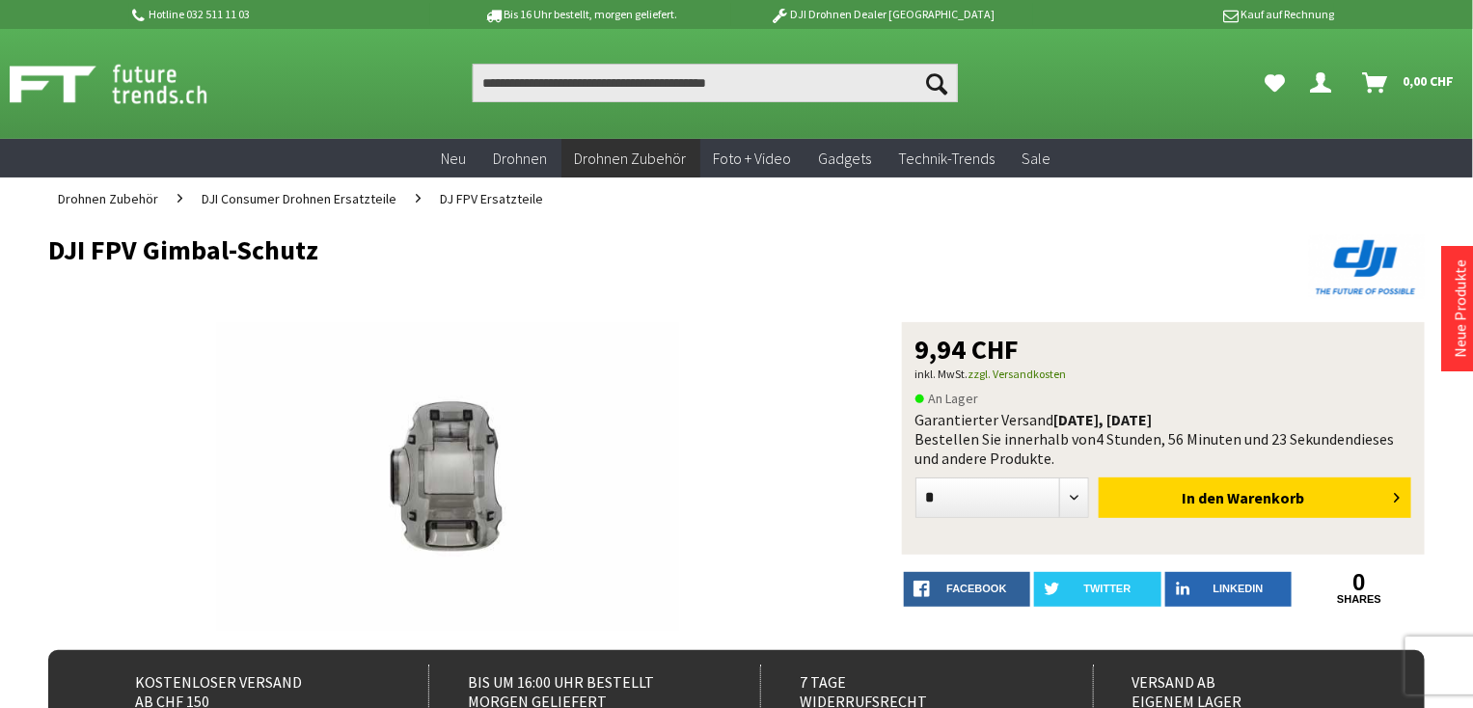
click at [930, 73] on icon "Suchen" at bounding box center [937, 83] width 21 height 21
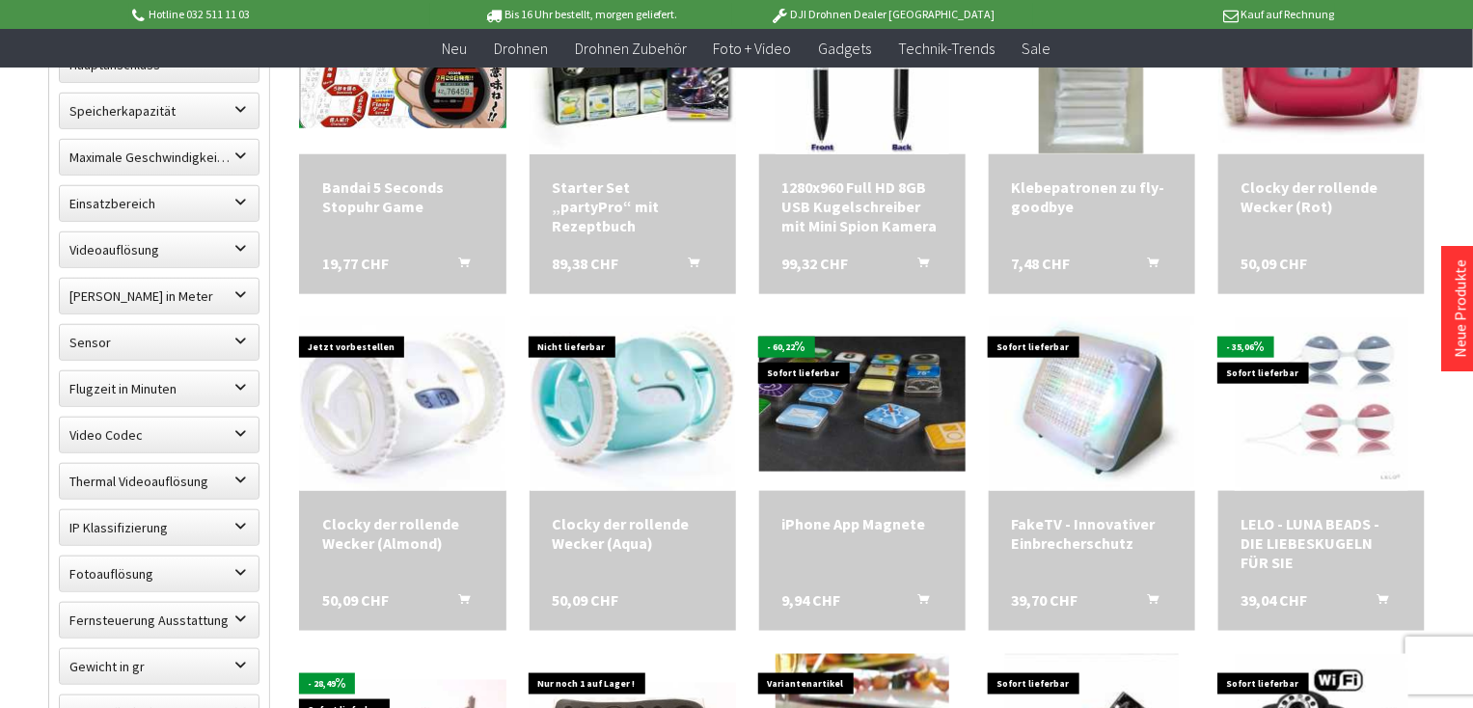
scroll to position [720, 0]
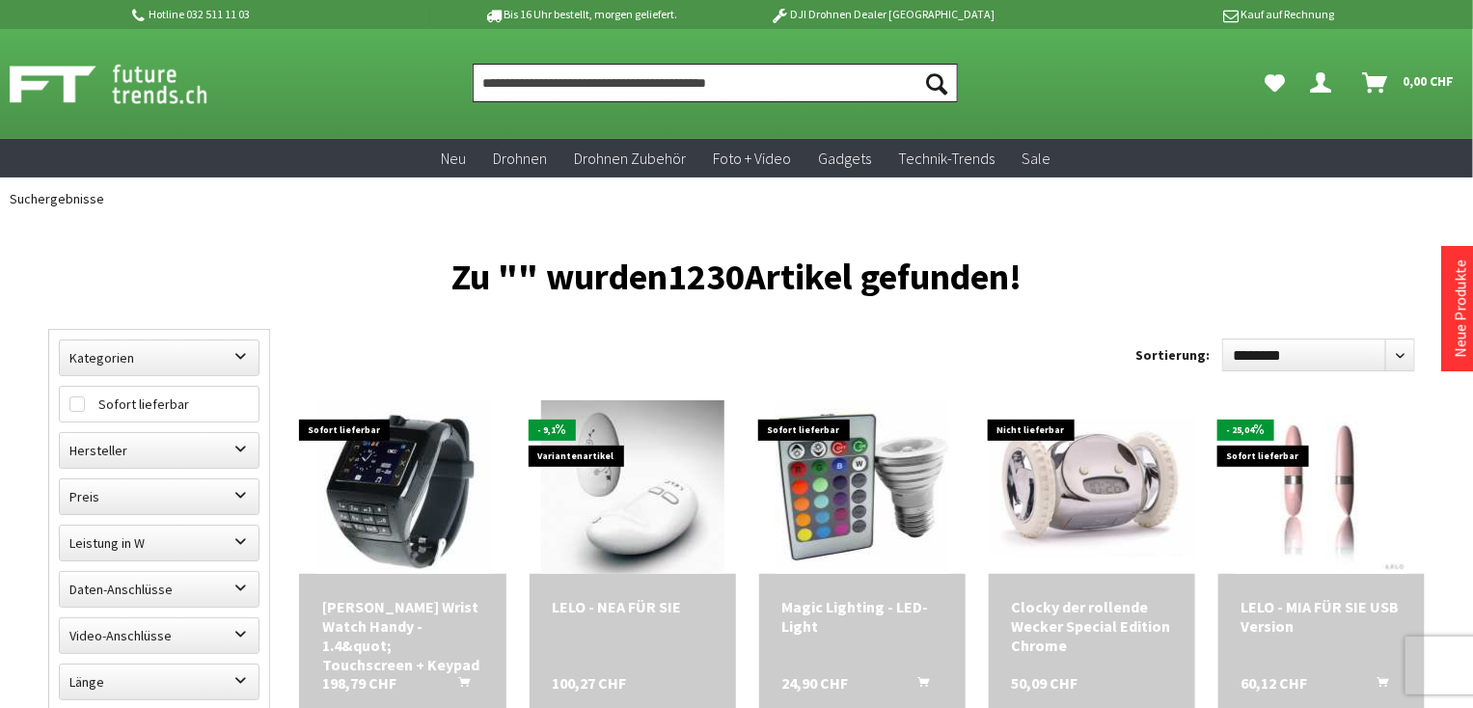
click at [478, 79] on input "Produkt, Marke, Kategorie, EAN, Artikelnummer…" at bounding box center [715, 83] width 484 height 39
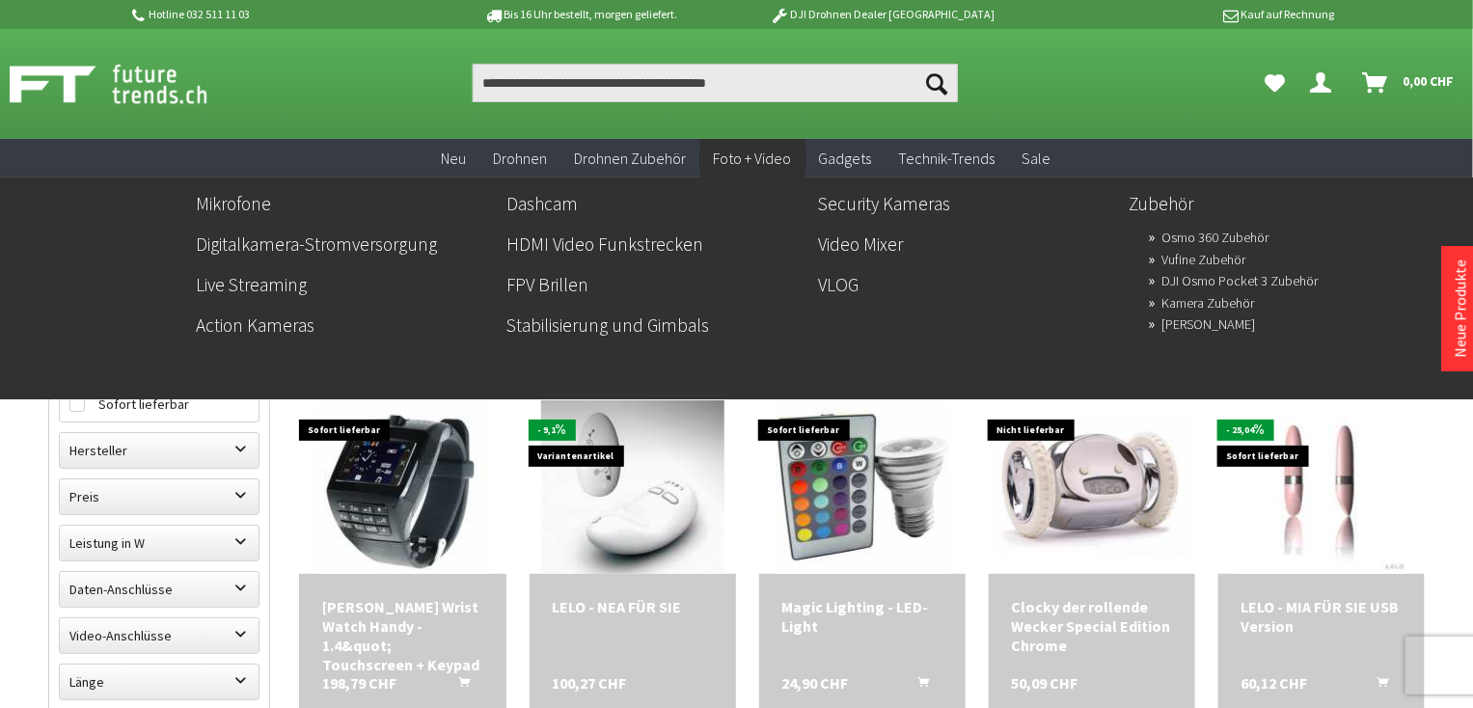
click at [755, 155] on span "Foto + Video" at bounding box center [753, 158] width 78 height 19
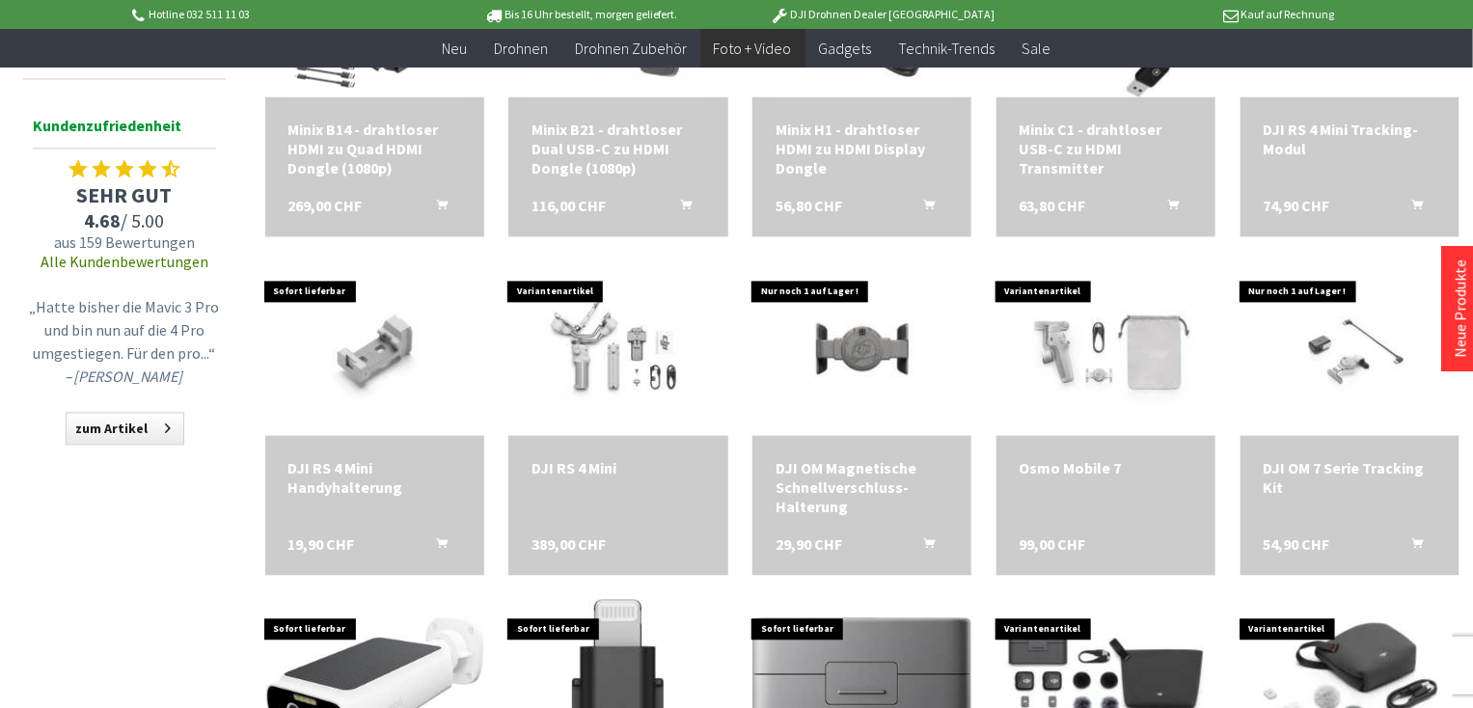
scroll to position [1585, 0]
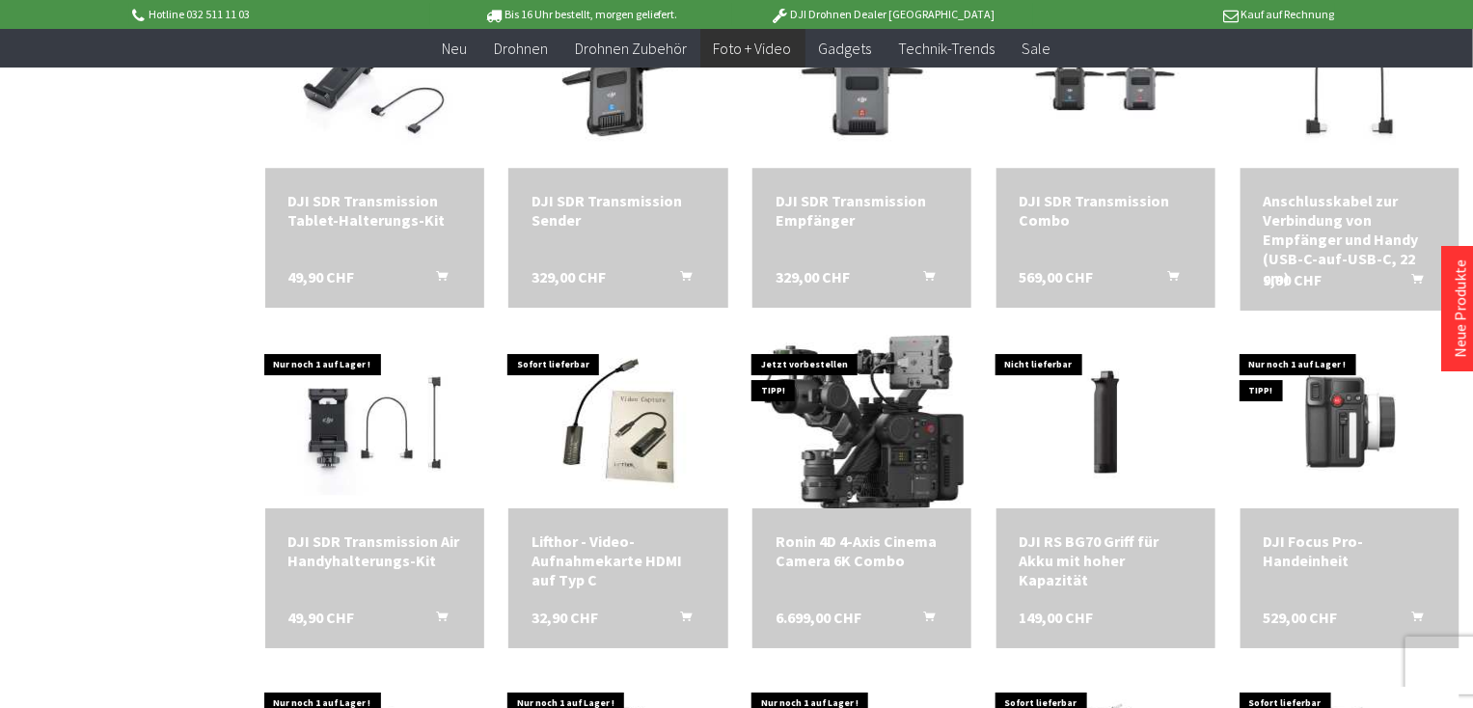
scroll to position [2463, 0]
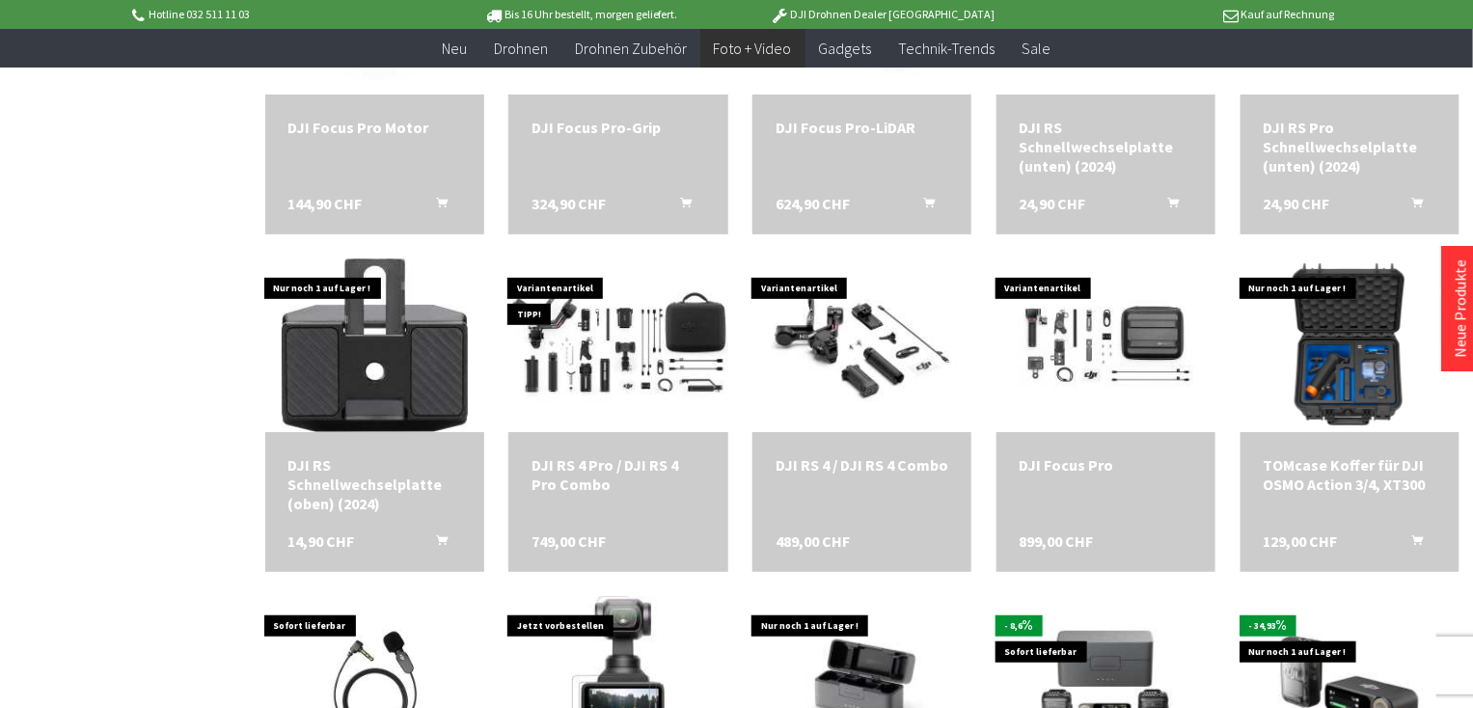
scroll to position [3294, 0]
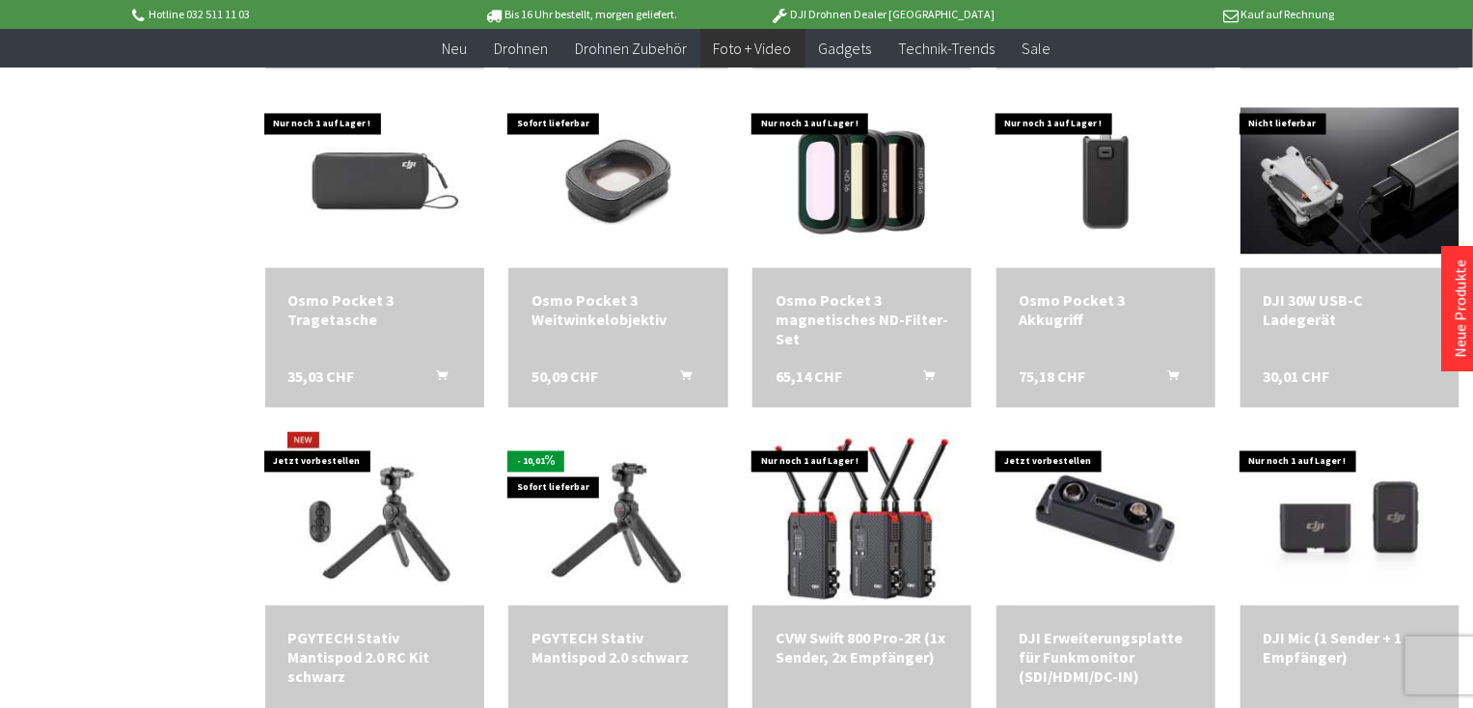
scroll to position [4398, 0]
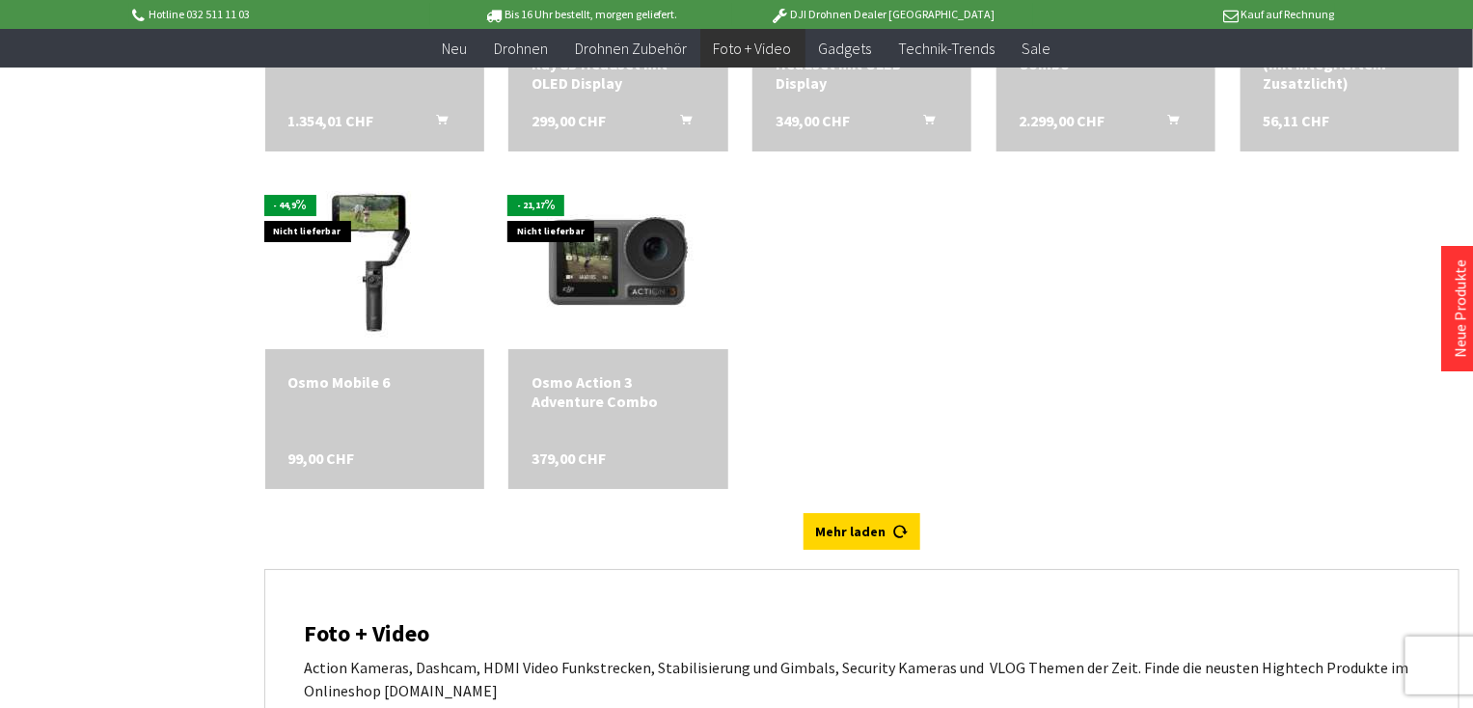
scroll to position [5807, 0]
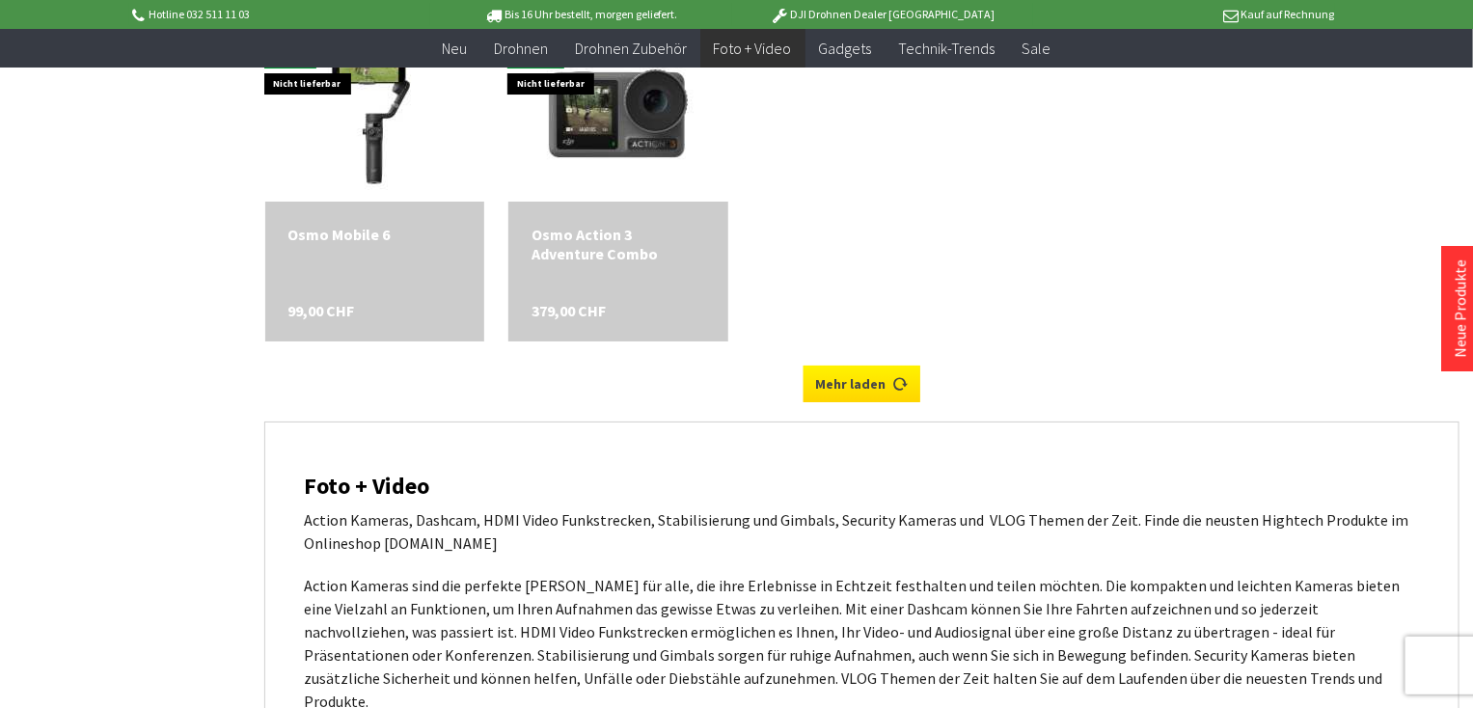
click at [852, 376] on link "Mehr laden" at bounding box center [861, 384] width 117 height 37
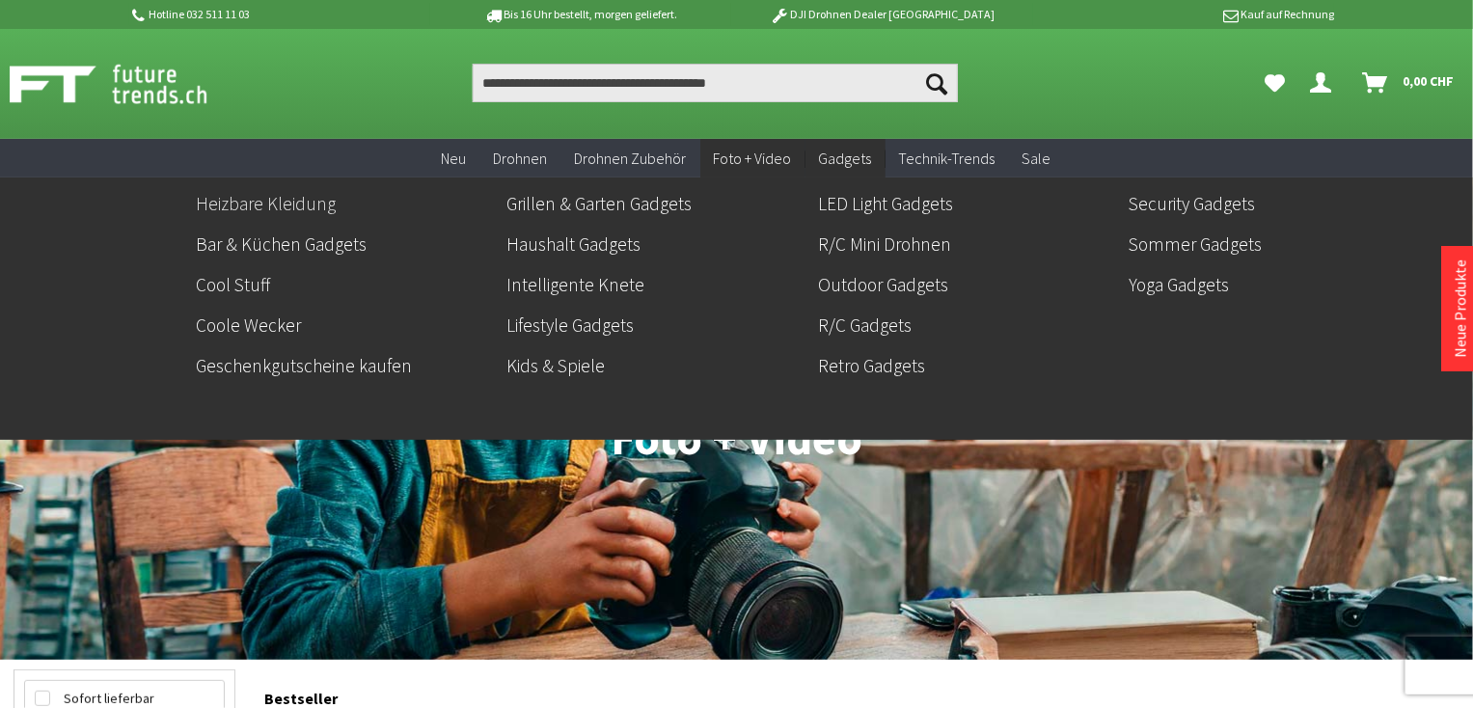
click at [282, 200] on link "Heizbare Kleidung" at bounding box center [344, 203] width 296 height 33
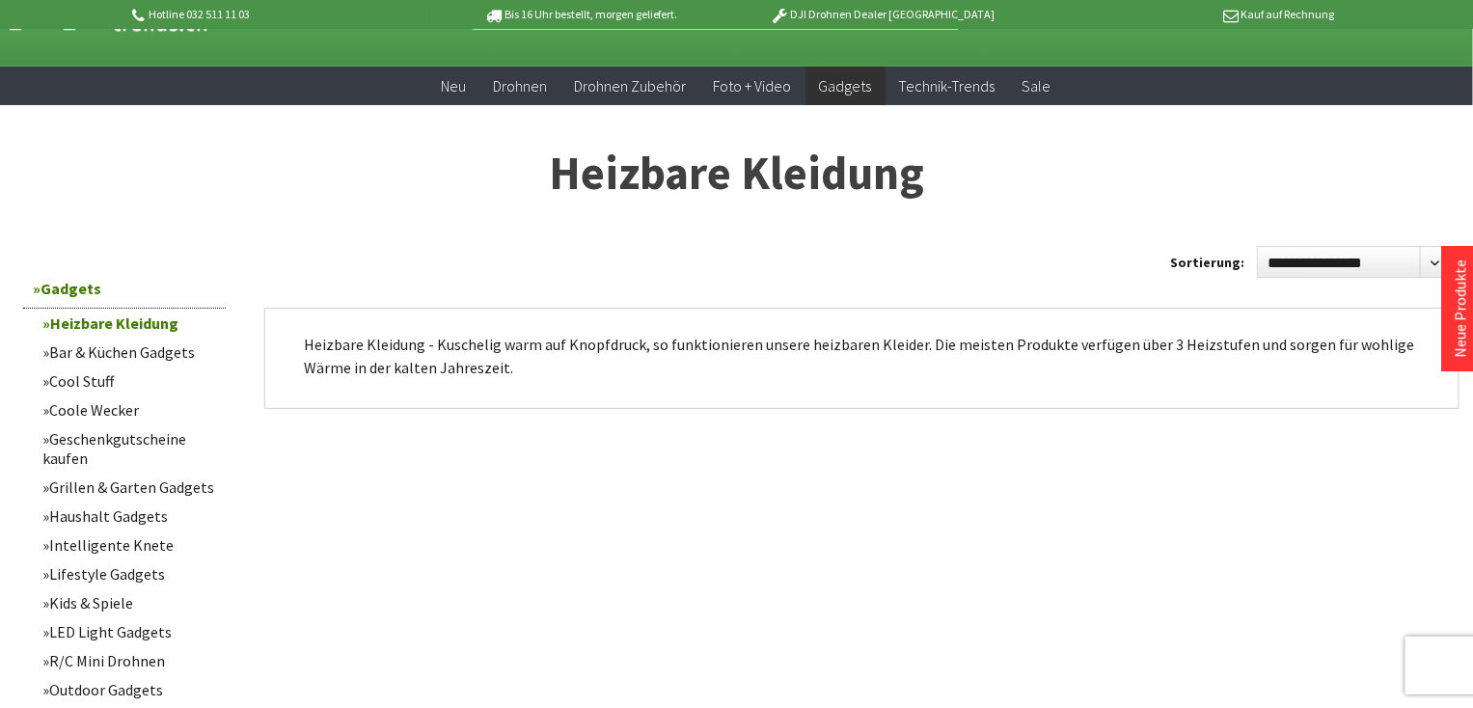
scroll to position [77, 0]
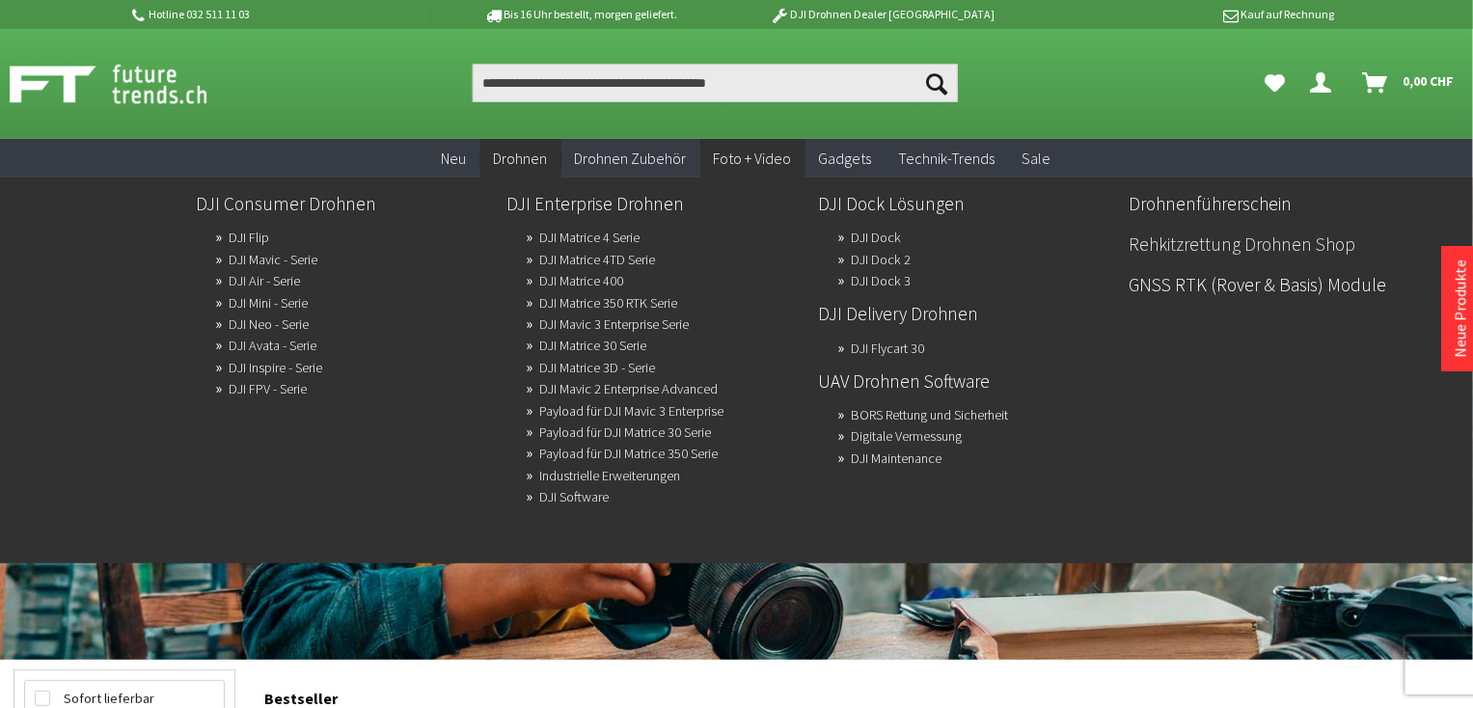
click at [1200, 241] on link "Rehkitzrettung Drohnen Shop" at bounding box center [1276, 244] width 296 height 33
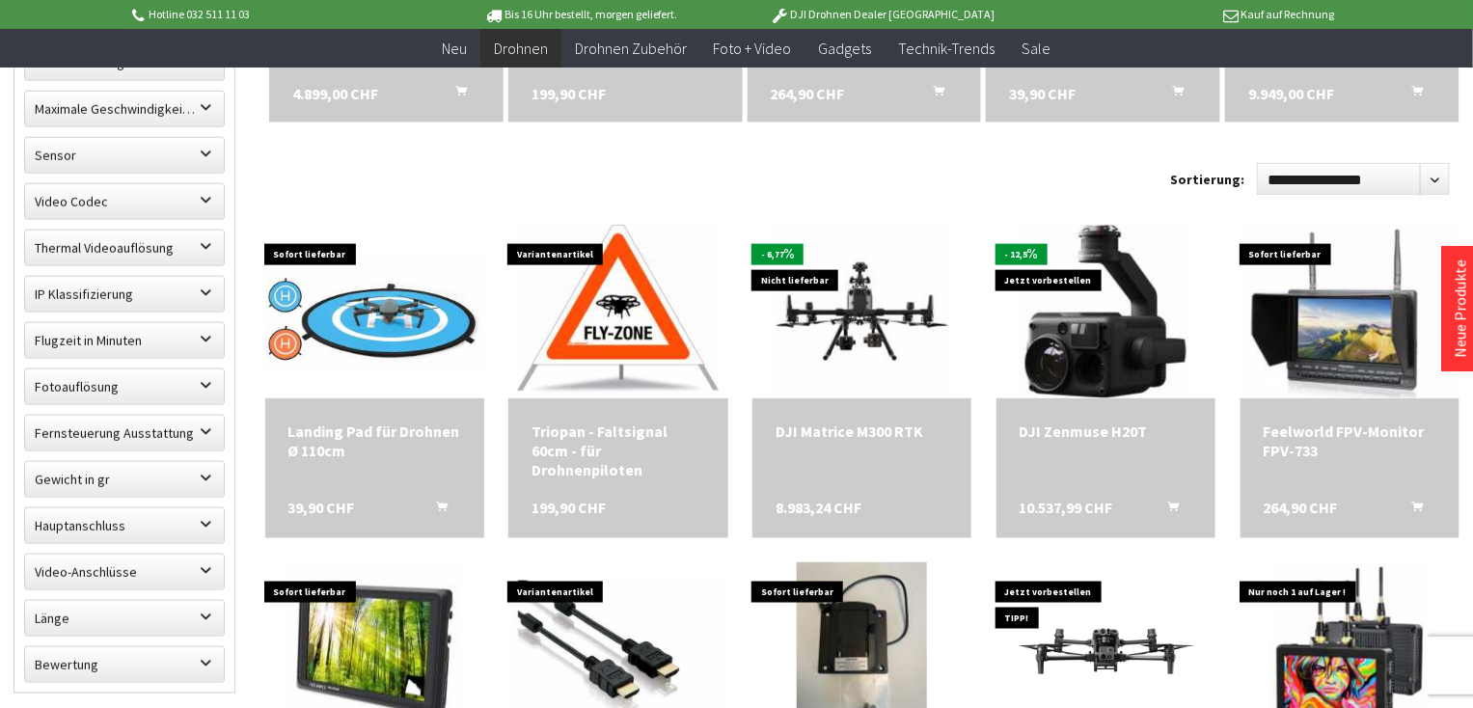
scroll to position [950, 0]
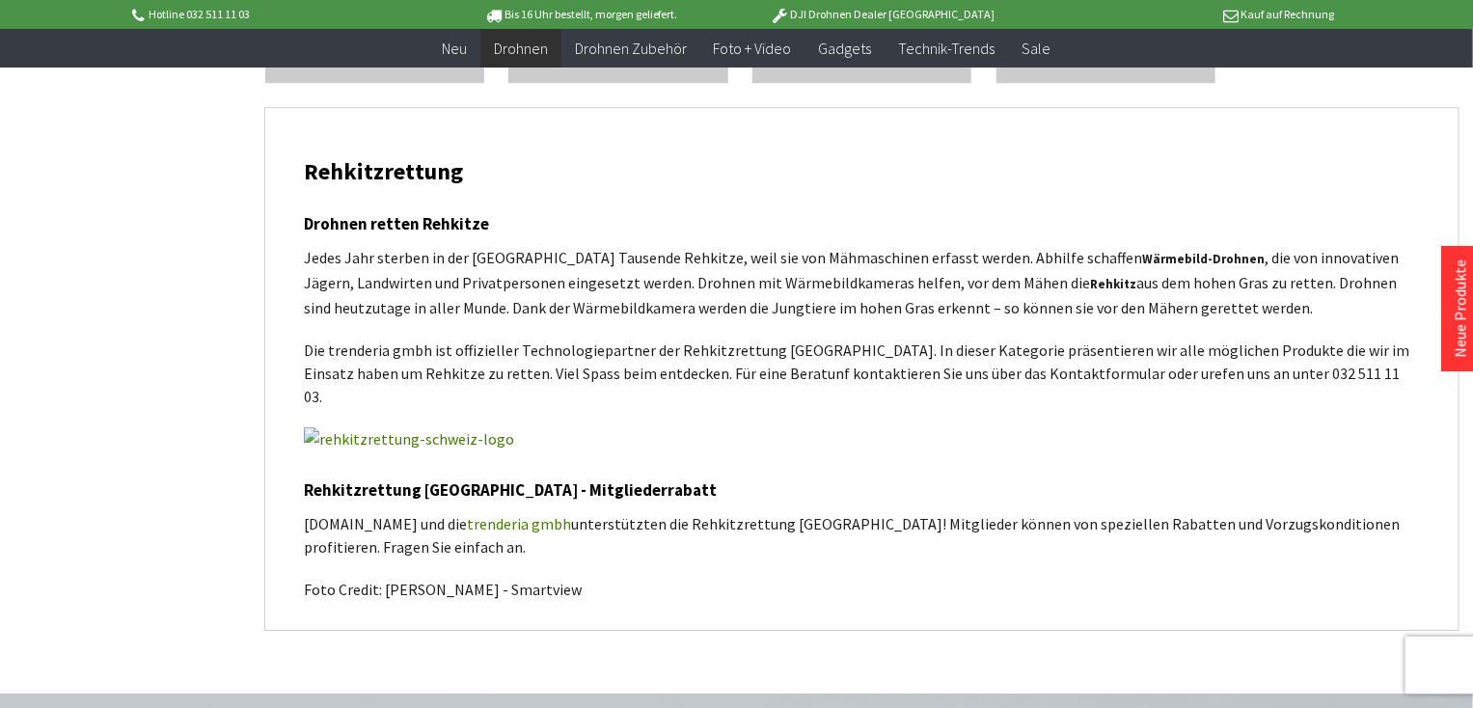
scroll to position [2360, 0]
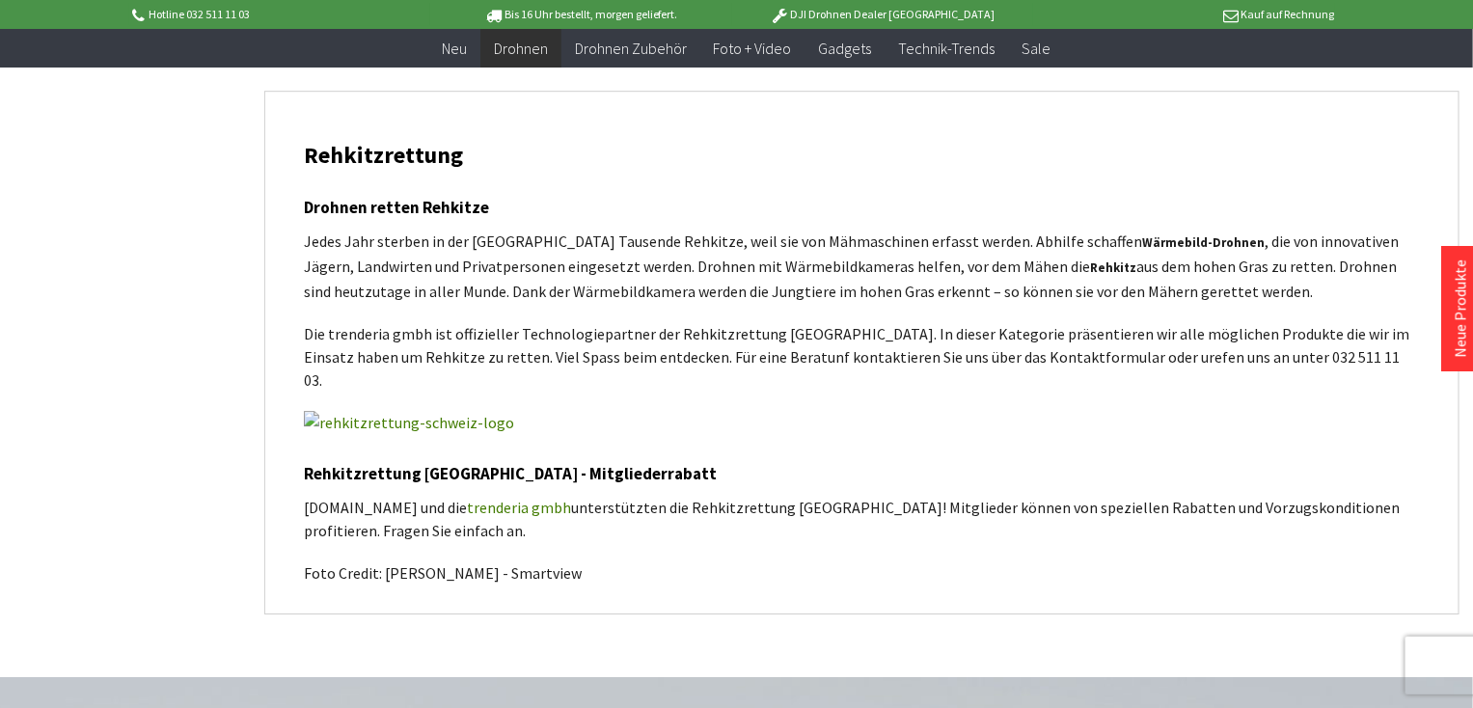
scroll to position [1053, 0]
